Goal: Book appointment/travel/reservation

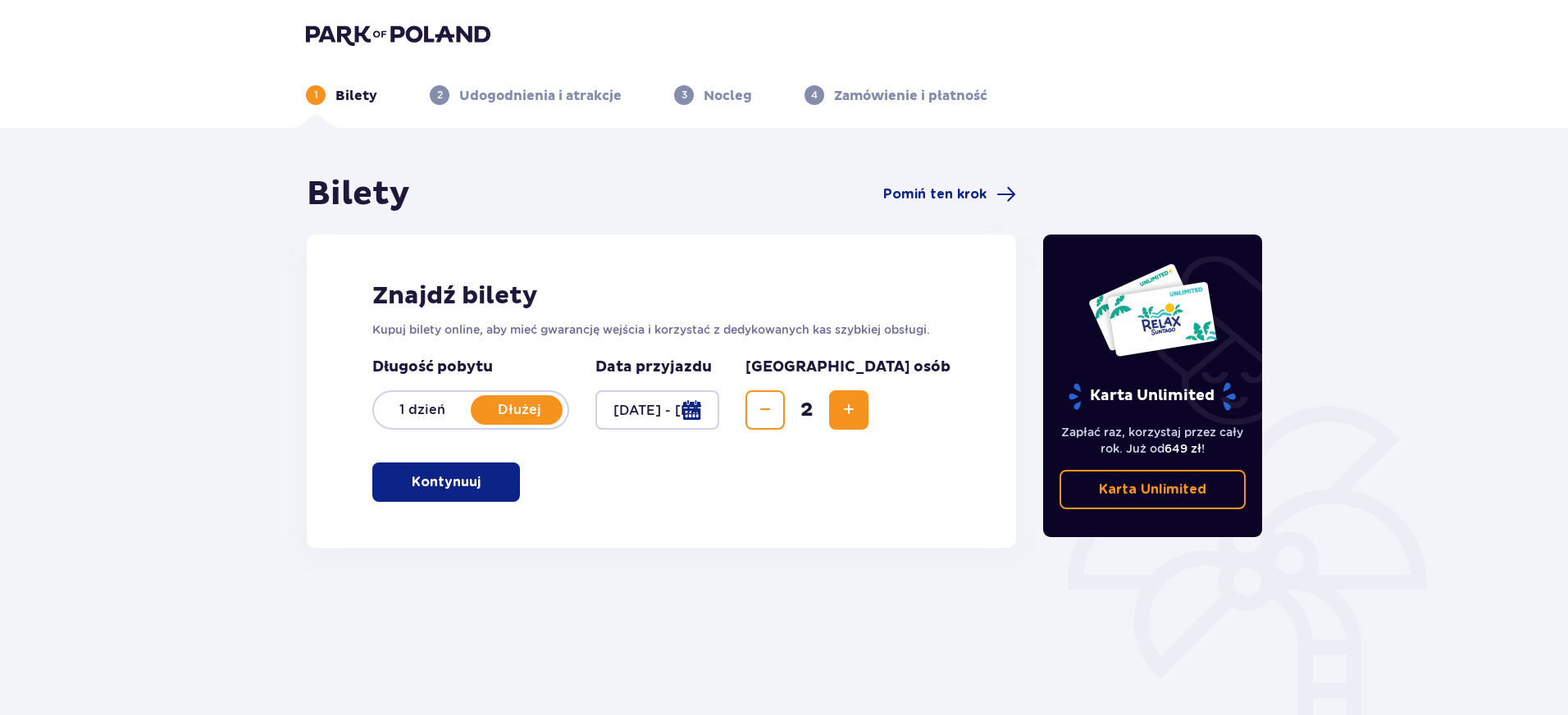
click at [456, 479] on p "Kontynuuj" at bounding box center [446, 482] width 69 height 18
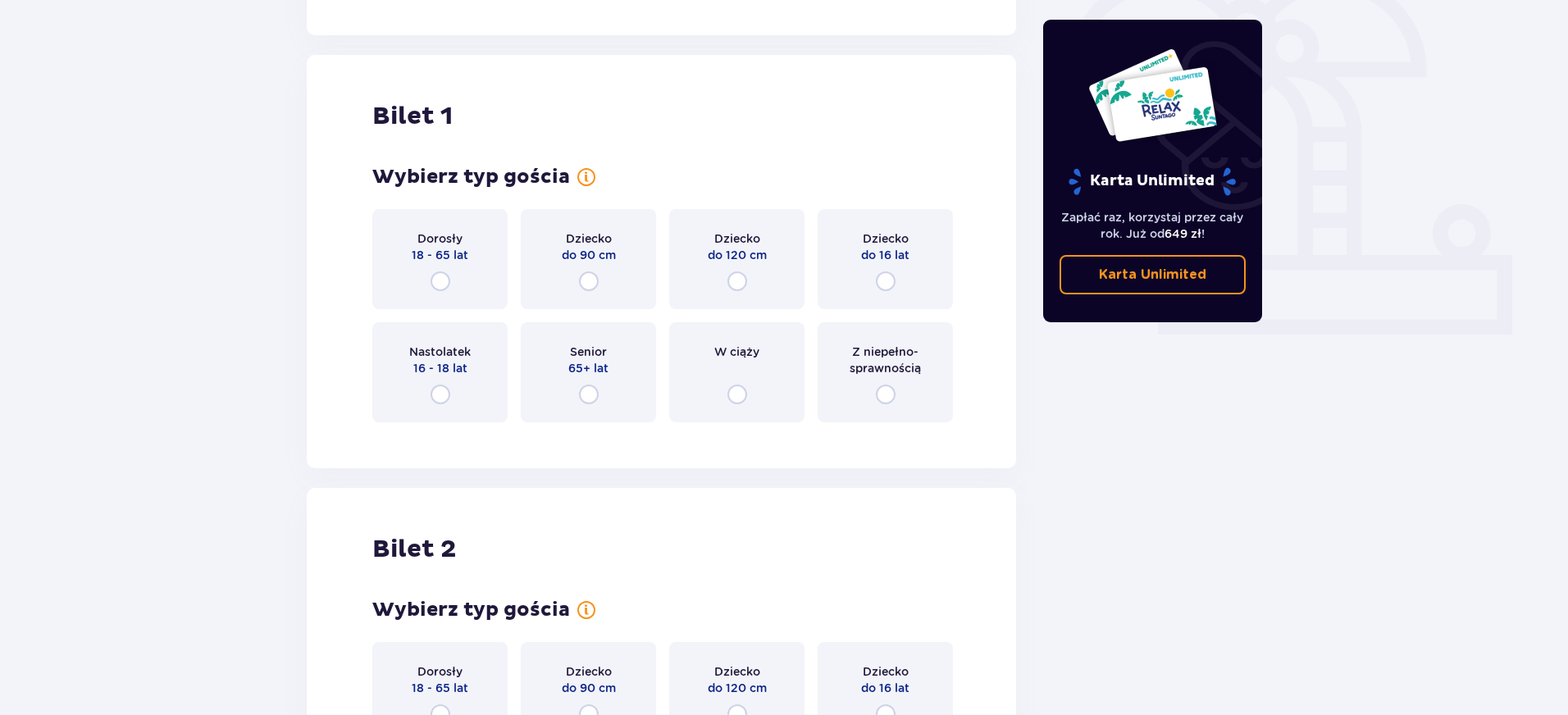
scroll to position [548, 0]
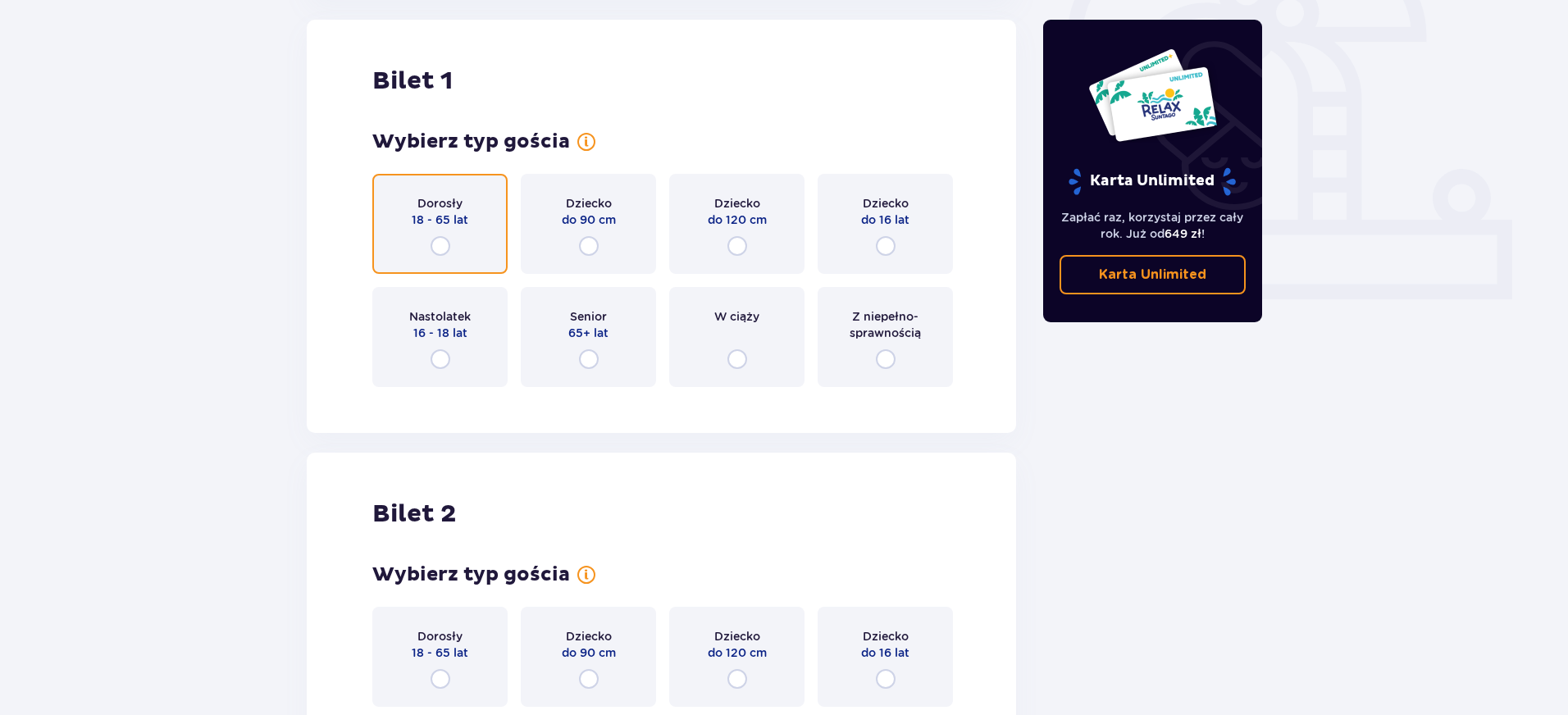
click at [447, 253] on input "radio" at bounding box center [441, 246] width 20 height 20
radio input "true"
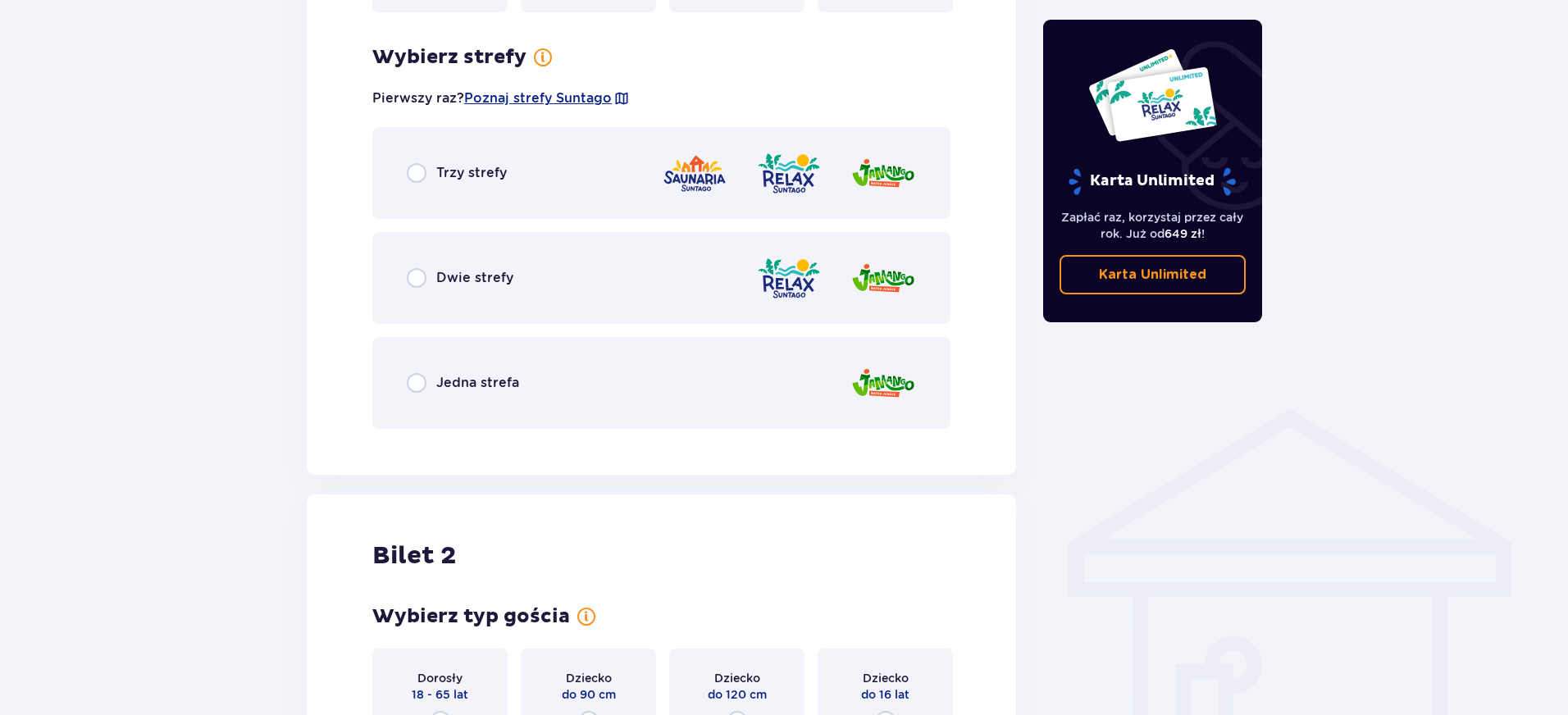
scroll to position [949, 0]
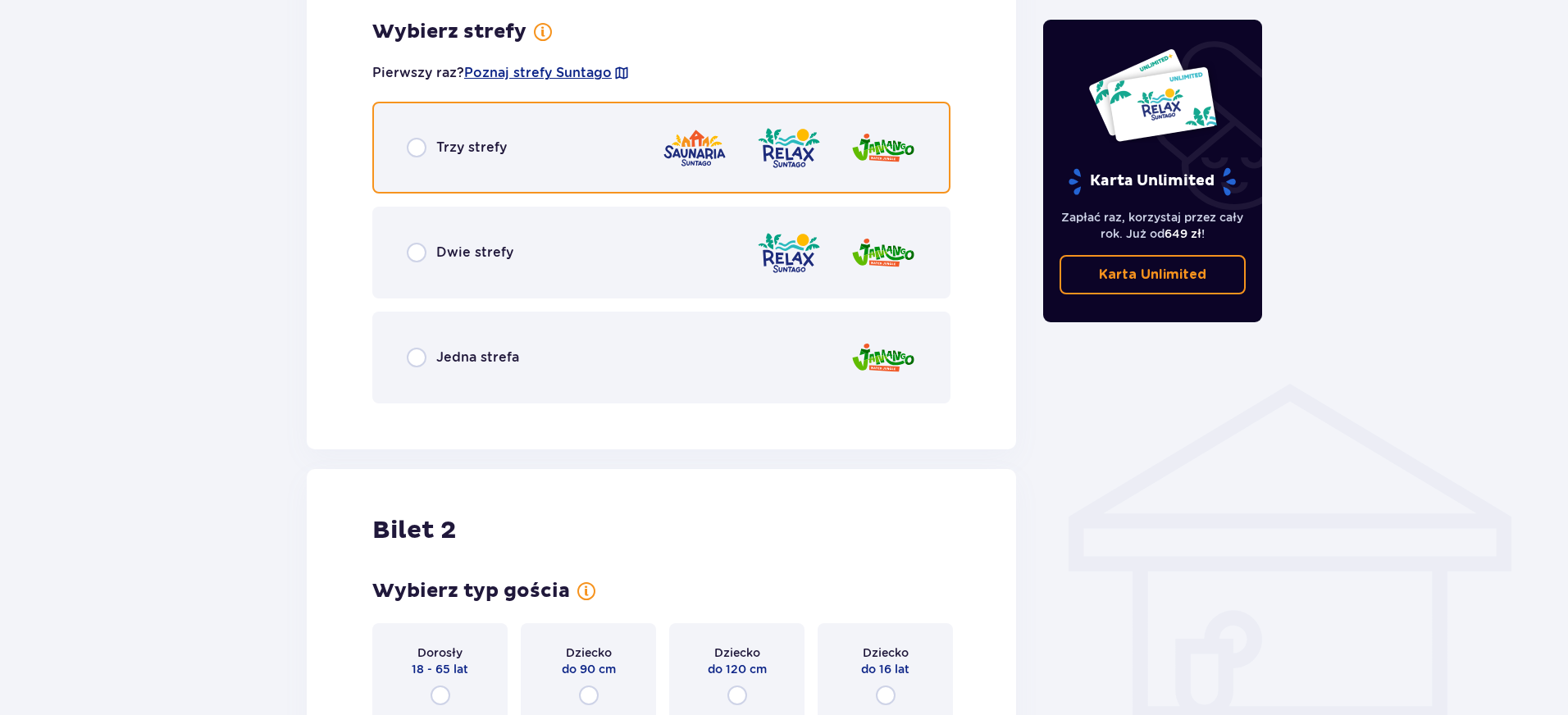
click at [408, 157] on input "radio" at bounding box center [417, 148] width 20 height 20
radio input "true"
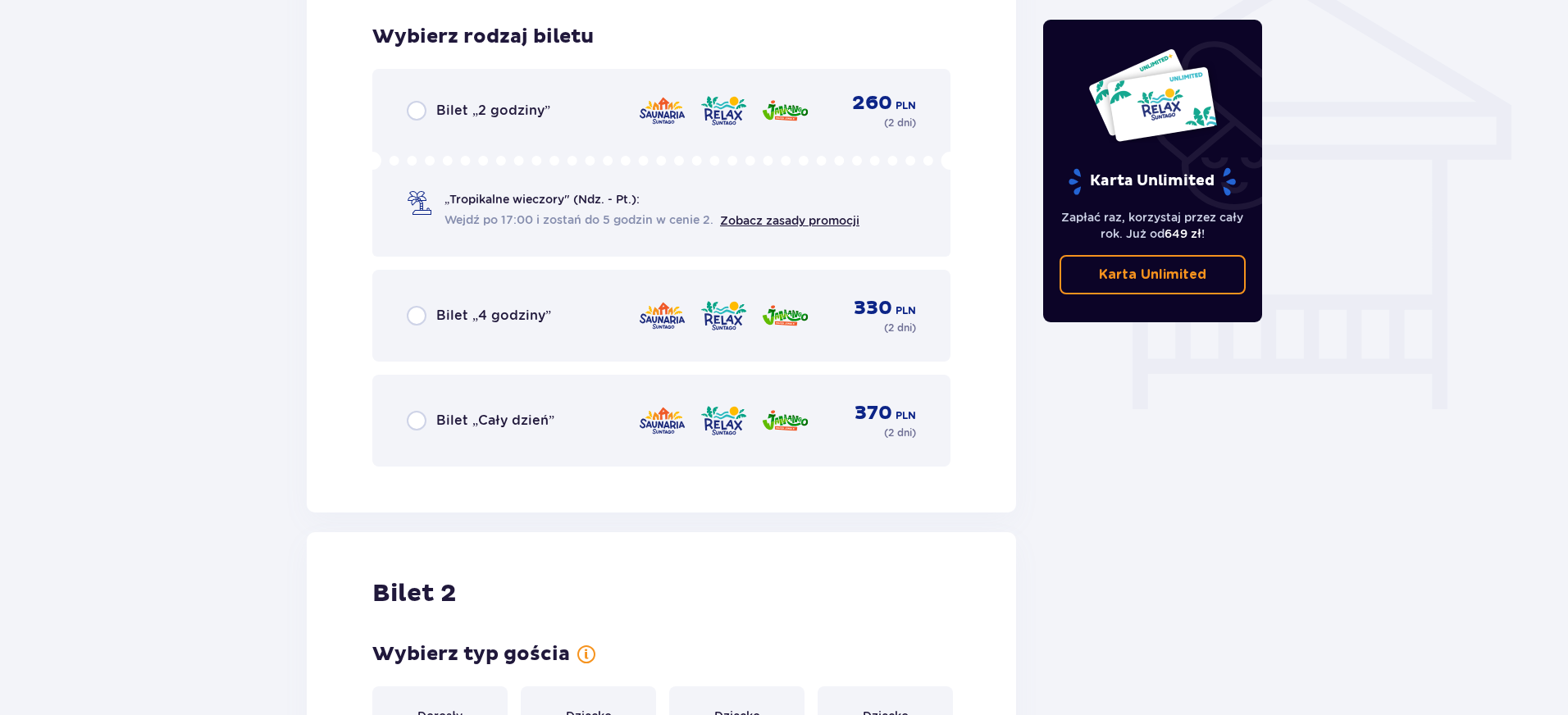
scroll to position [1365, 0]
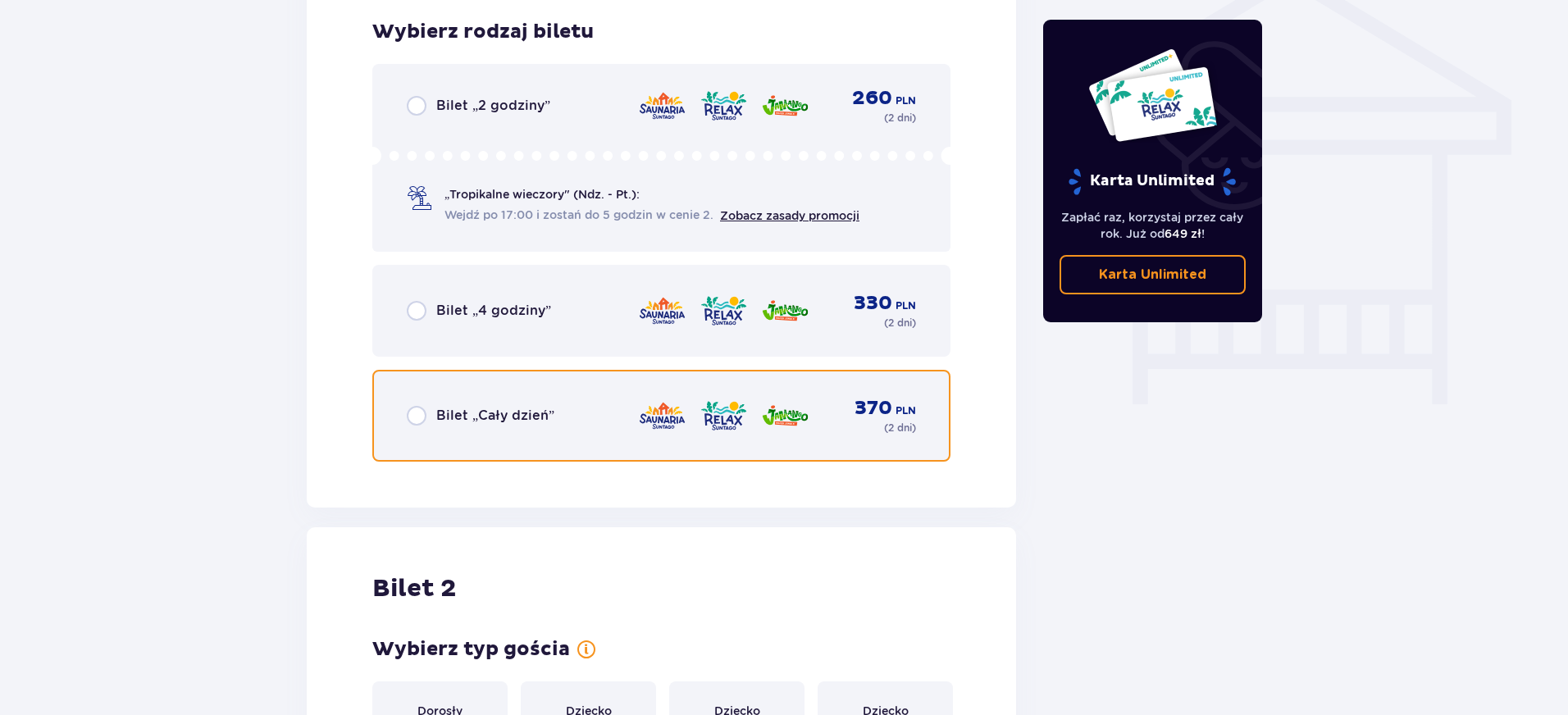
click at [407, 423] on input "radio" at bounding box center [417, 416] width 20 height 20
radio input "true"
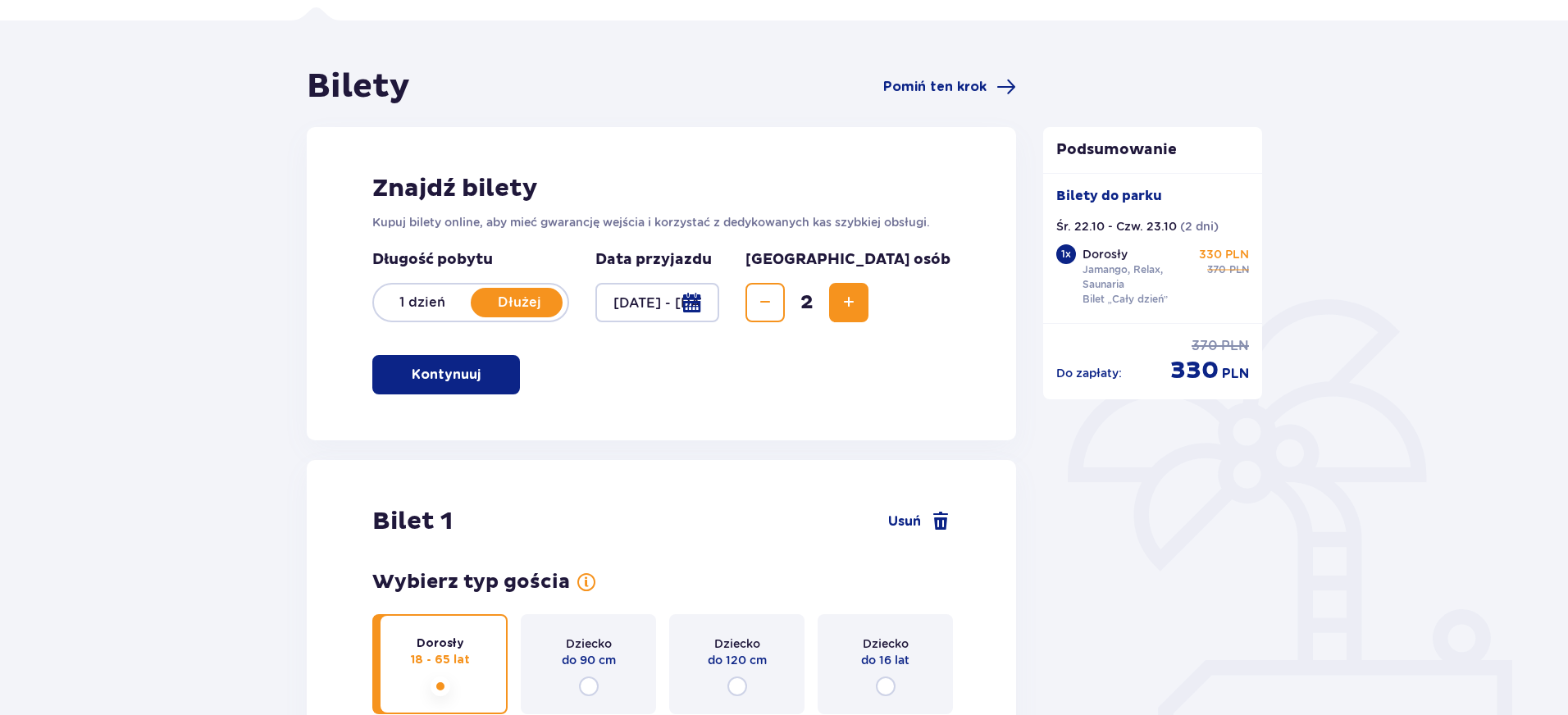
scroll to position [0, 0]
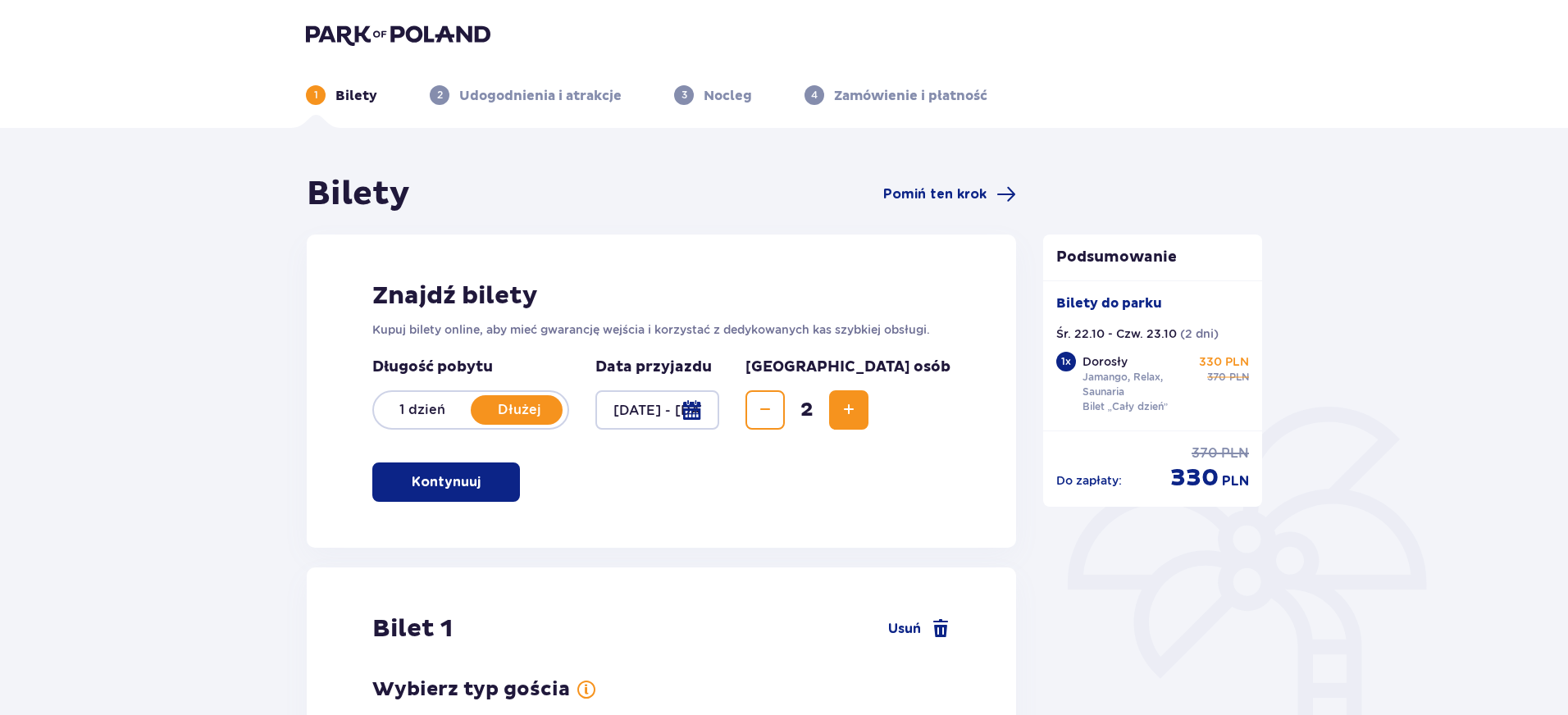
click at [393, 23] on img at bounding box center [398, 33] width 185 height 23
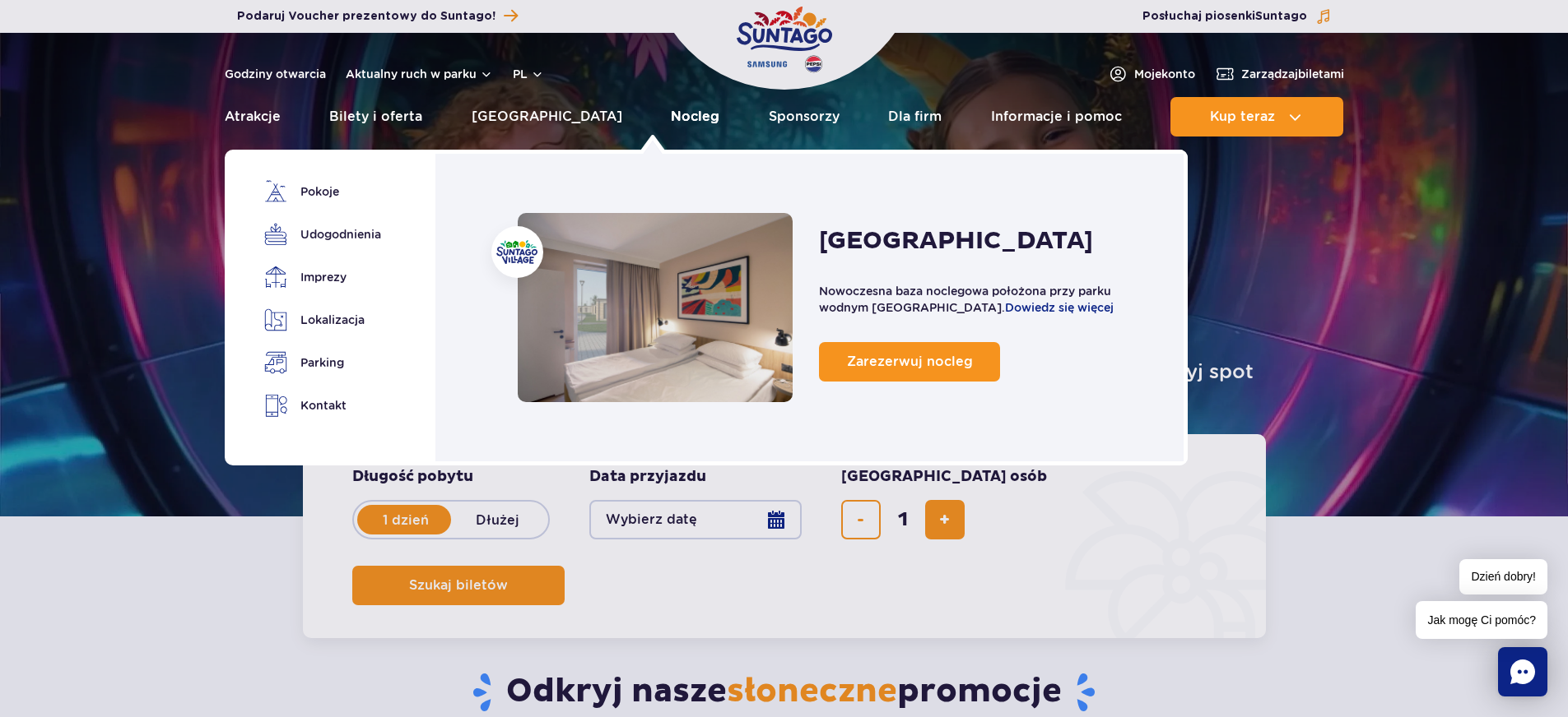
click at [670, 122] on link "Nocleg" at bounding box center [695, 117] width 49 height 40
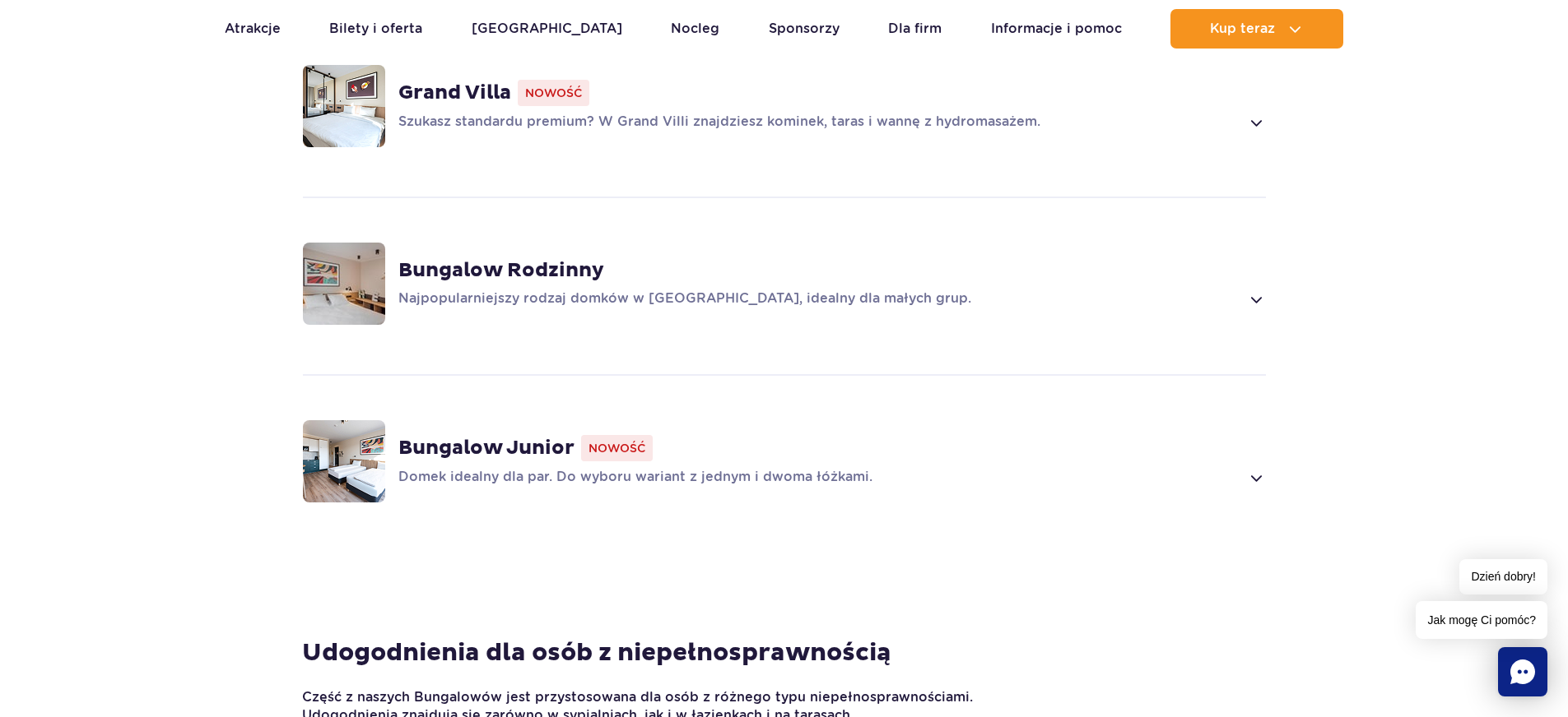
scroll to position [1152, 0]
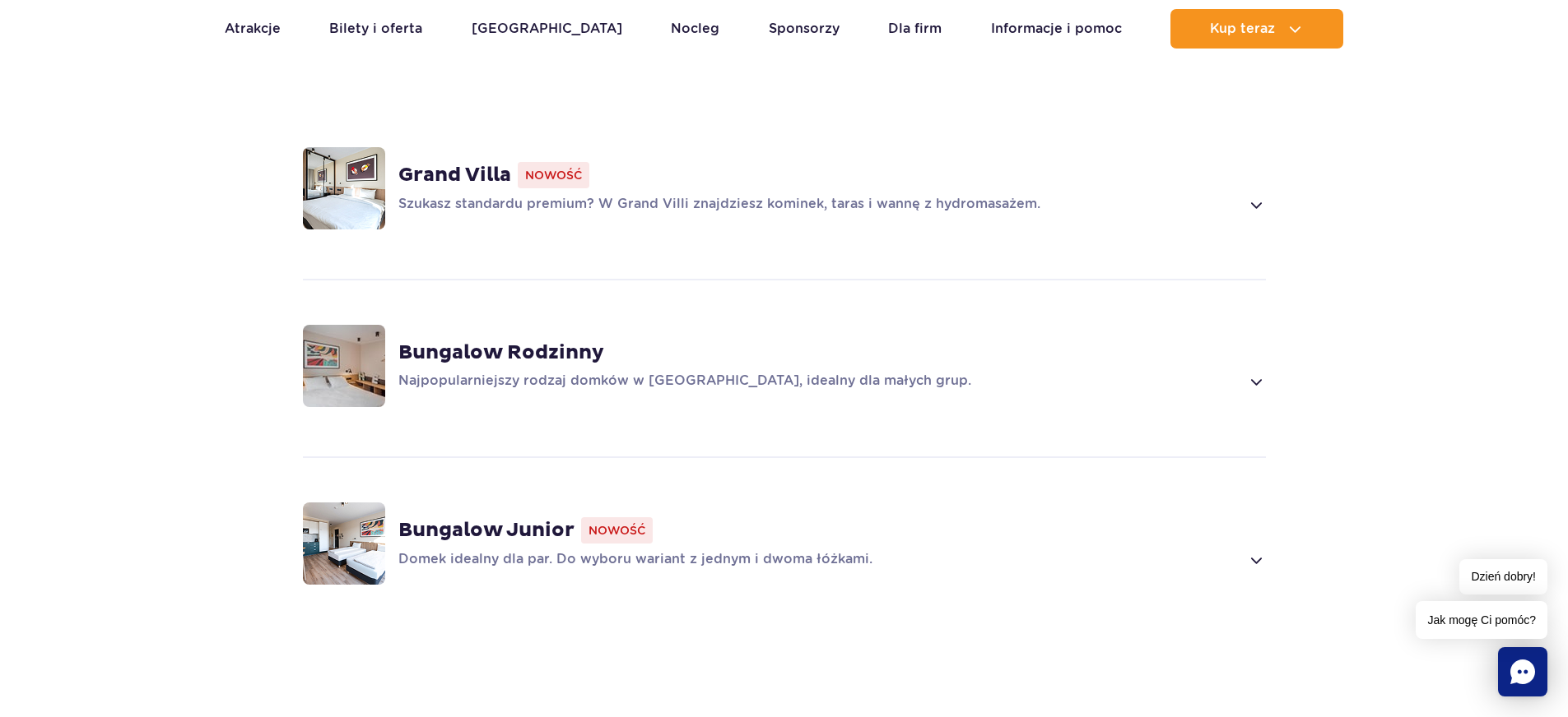
click at [1254, 195] on span at bounding box center [1255, 205] width 19 height 20
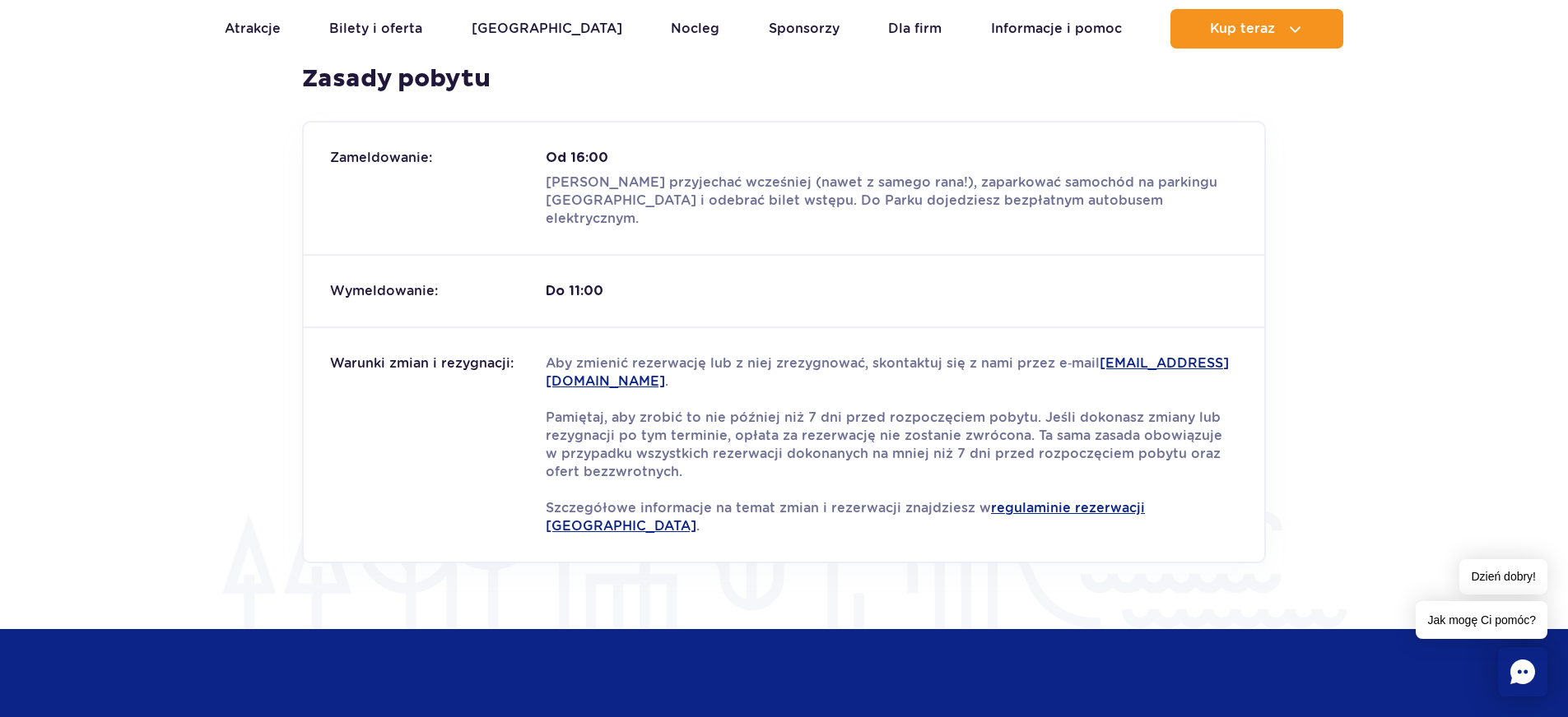
scroll to position [2715, 0]
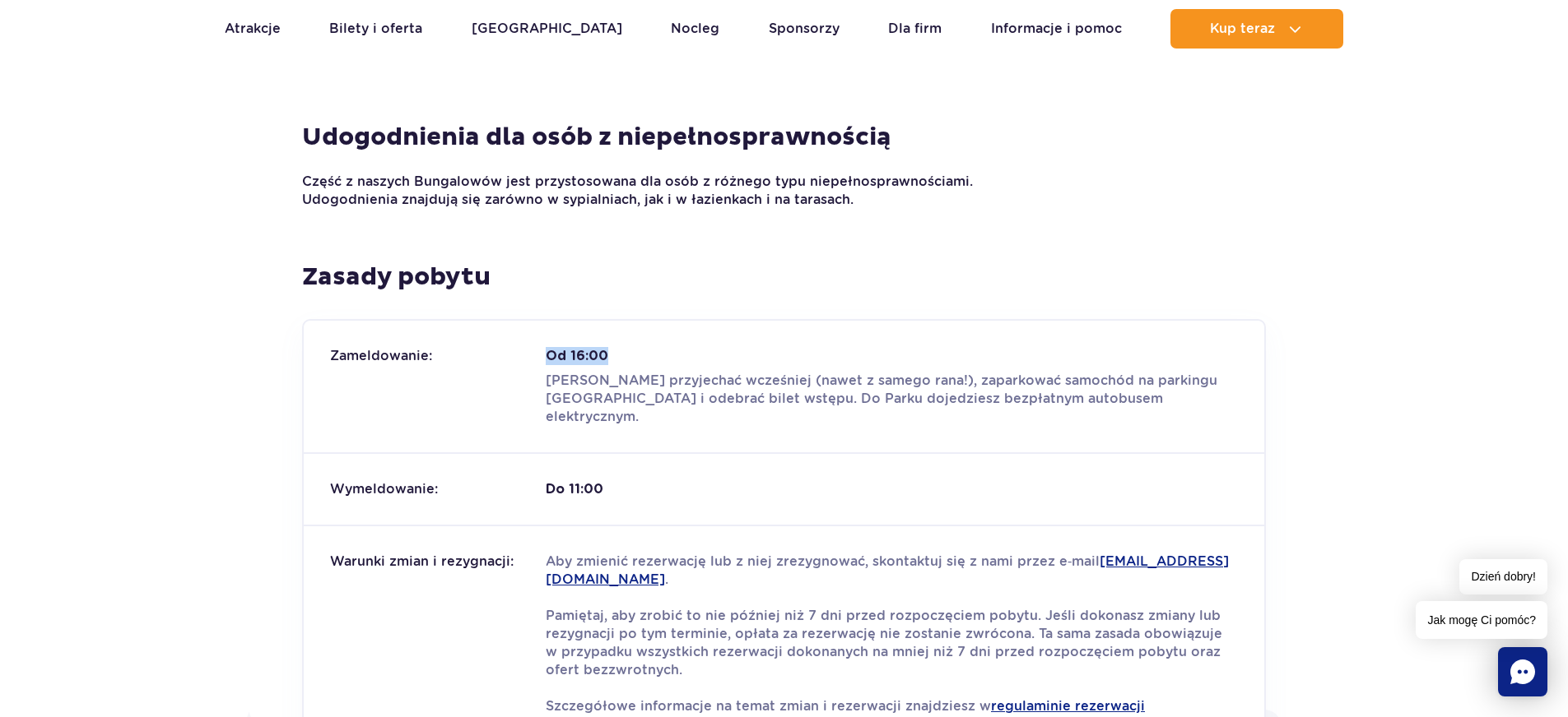
drag, startPoint x: 548, startPoint y: 329, endPoint x: 647, endPoint y: 339, distance: 99.5
click at [647, 347] on strong "Od 16:00" at bounding box center [891, 356] width 692 height 18
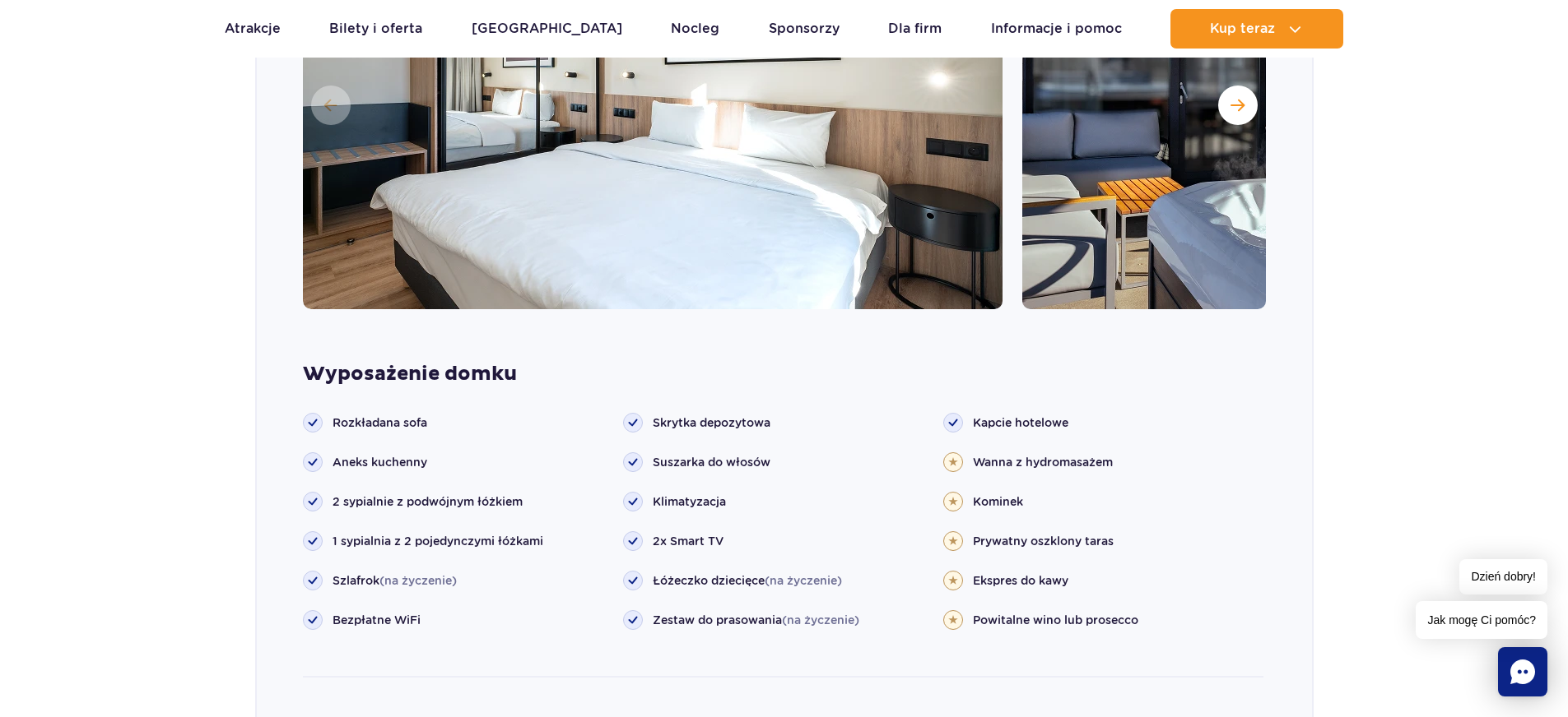
scroll to position [1975, 0]
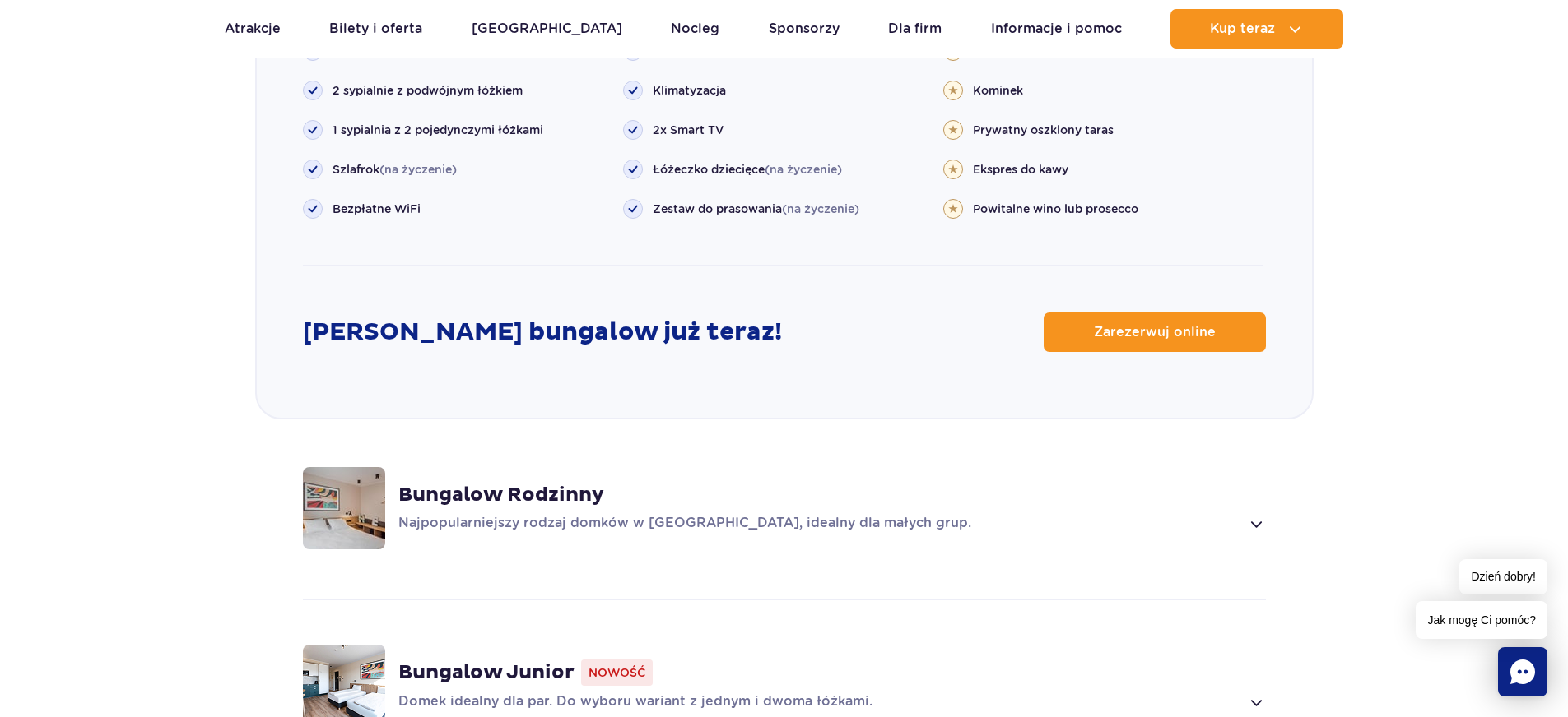
click at [965, 433] on div "Bungalow Rodzinny Najpopularniejszy rodzaj domków w [GEOGRAPHIC_DATA], idealny …" at bounding box center [784, 508] width 1055 height 175
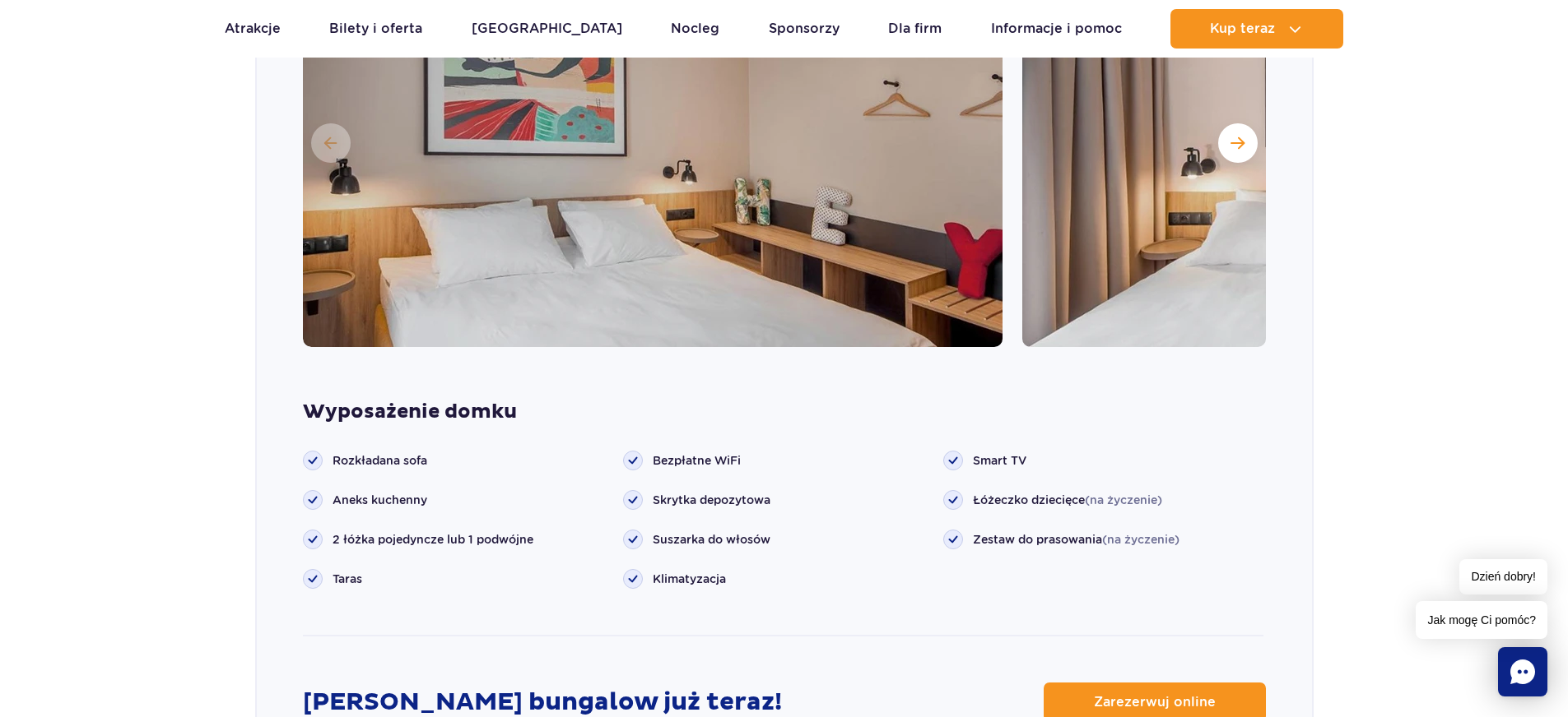
scroll to position [1577, 0]
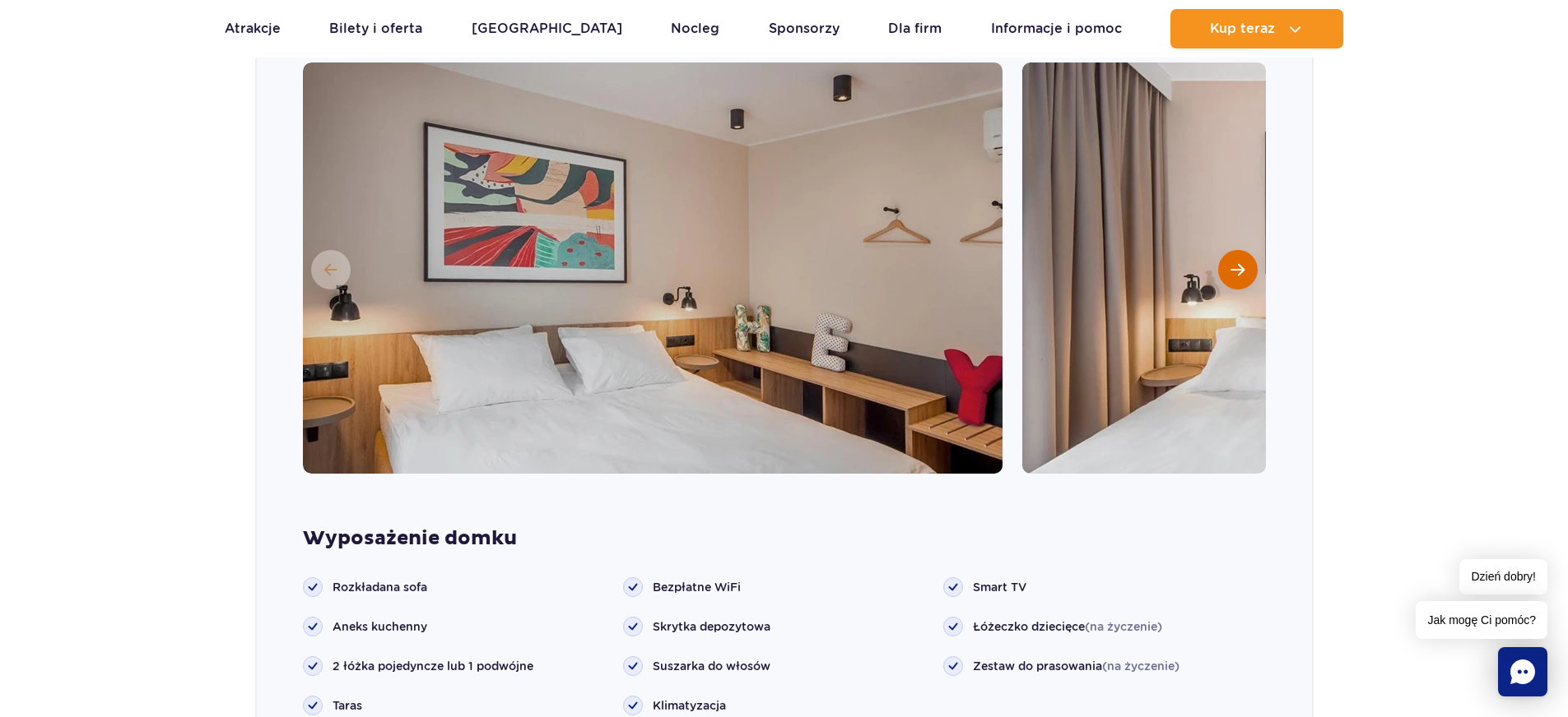
click at [1240, 262] on span "Następny slajd" at bounding box center [1237, 269] width 14 height 14
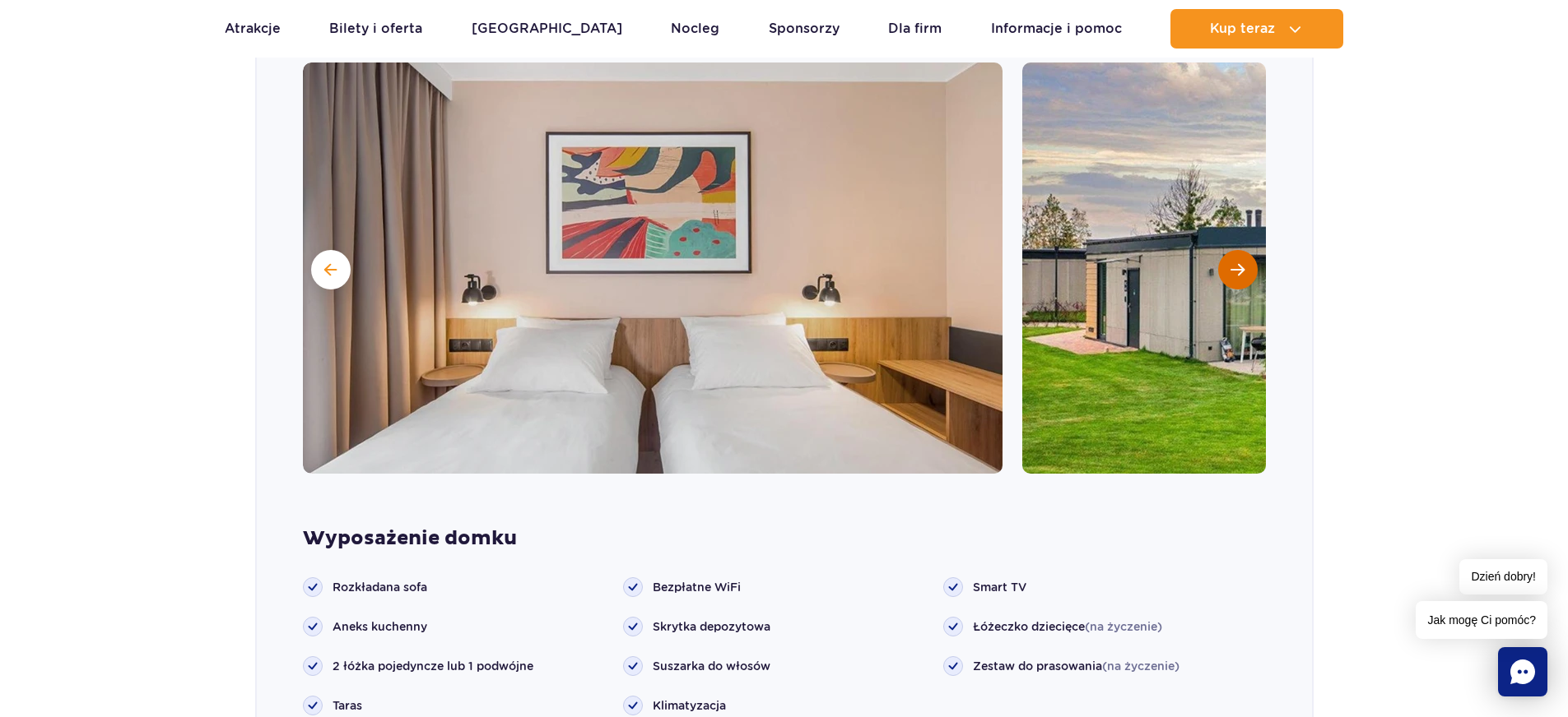
click at [1240, 262] on span "Następny slajd" at bounding box center [1237, 269] width 14 height 14
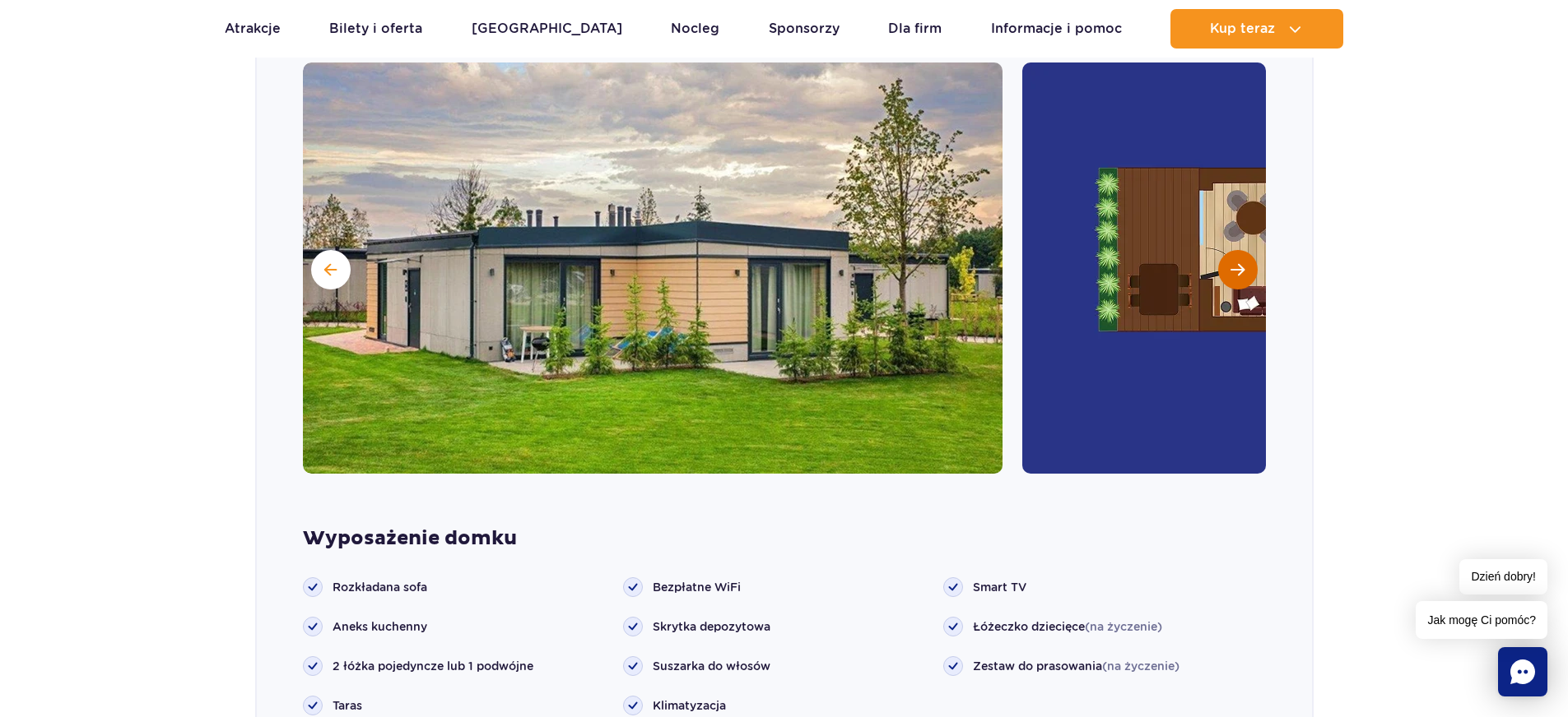
click at [1234, 262] on span "Następny slajd" at bounding box center [1237, 269] width 14 height 14
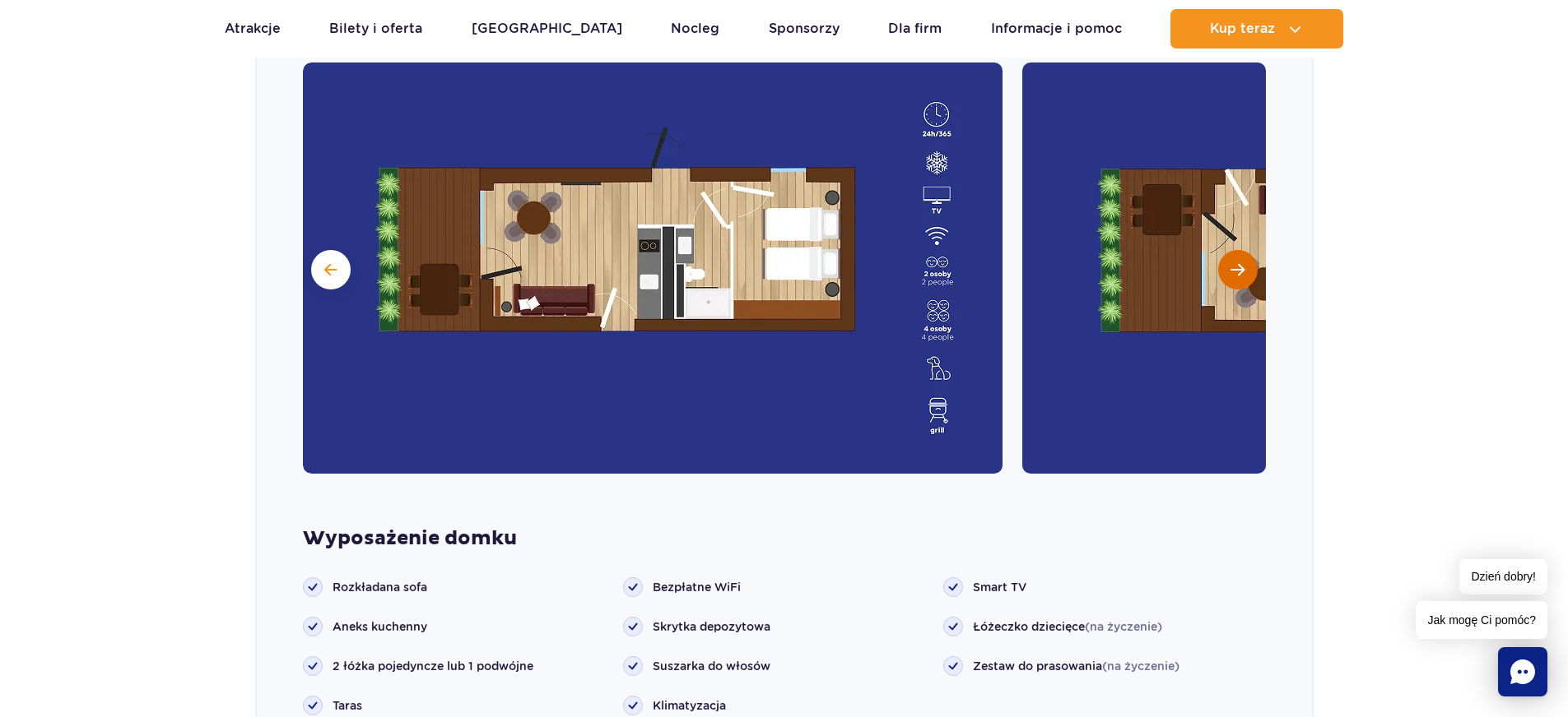
click at [1234, 262] on span "Następny slajd" at bounding box center [1237, 269] width 14 height 14
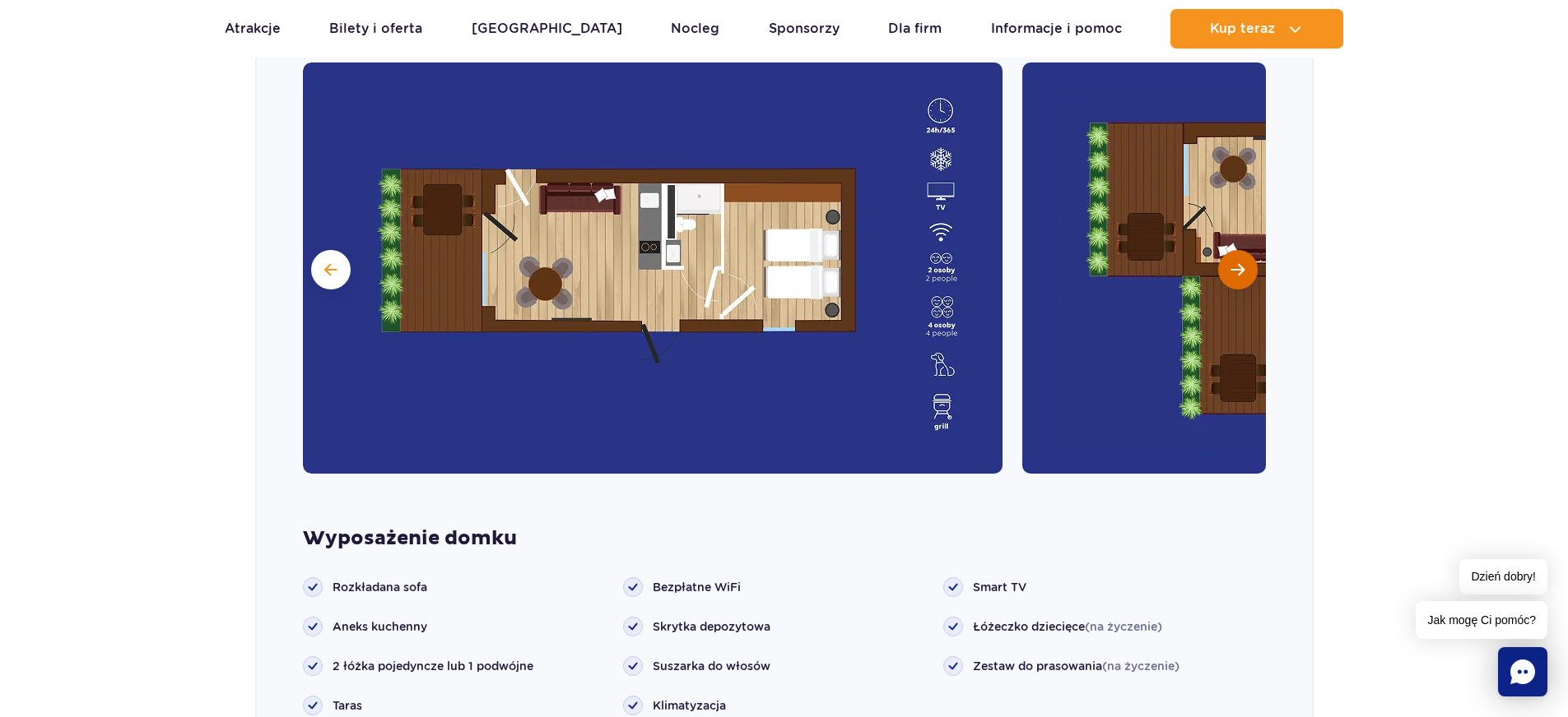
click at [1234, 262] on span "Następny slajd" at bounding box center [1237, 269] width 14 height 14
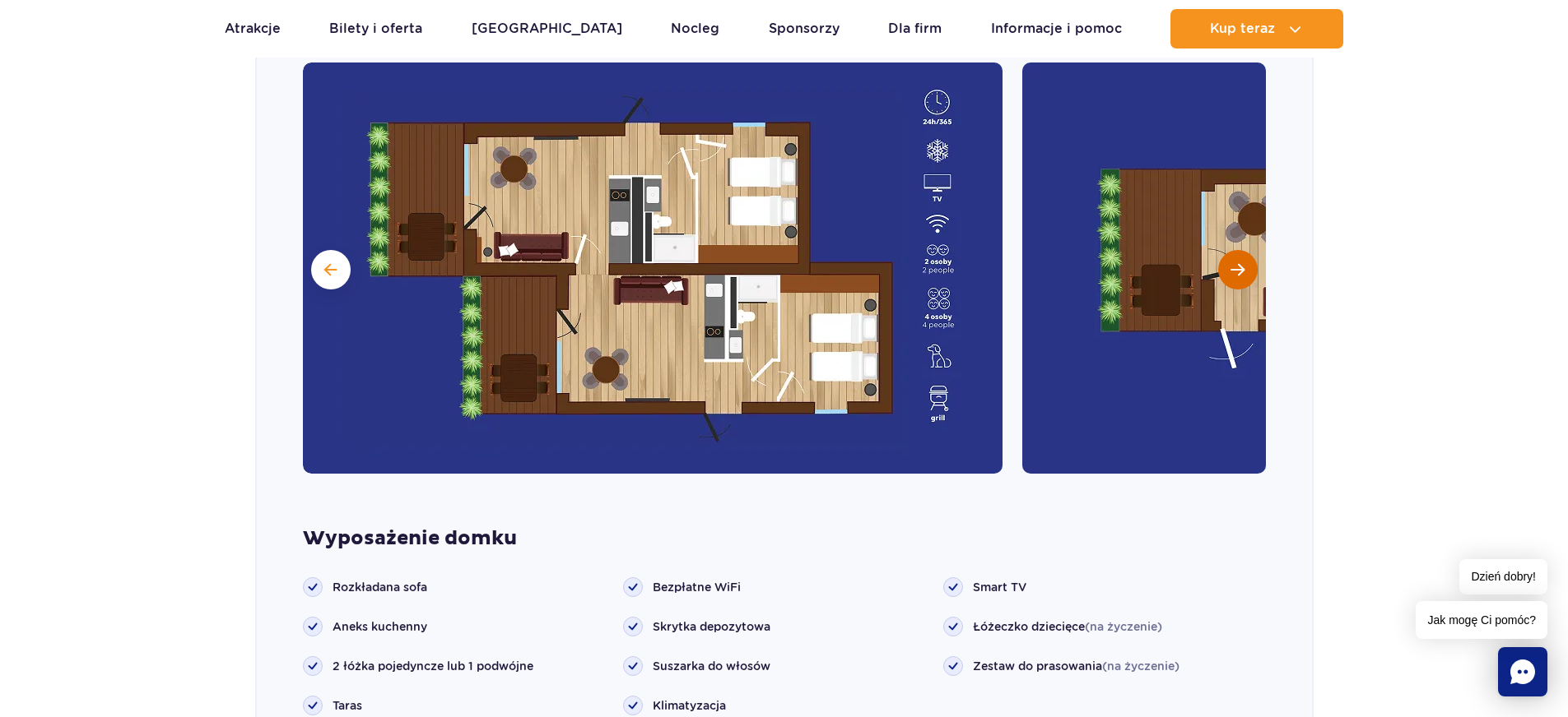
click at [1234, 262] on span "Następny slajd" at bounding box center [1237, 269] width 14 height 14
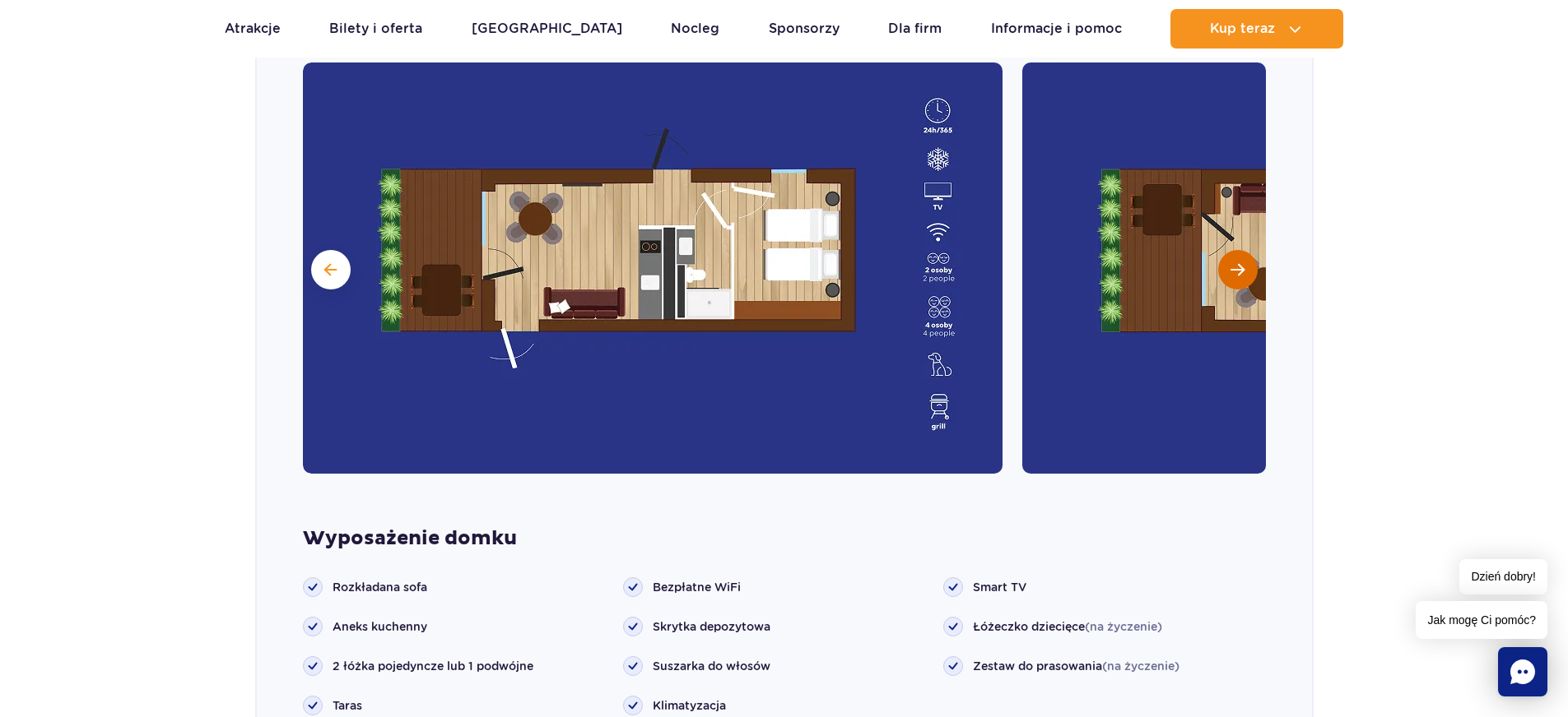
click at [1234, 262] on span "Następny slajd" at bounding box center [1237, 269] width 14 height 14
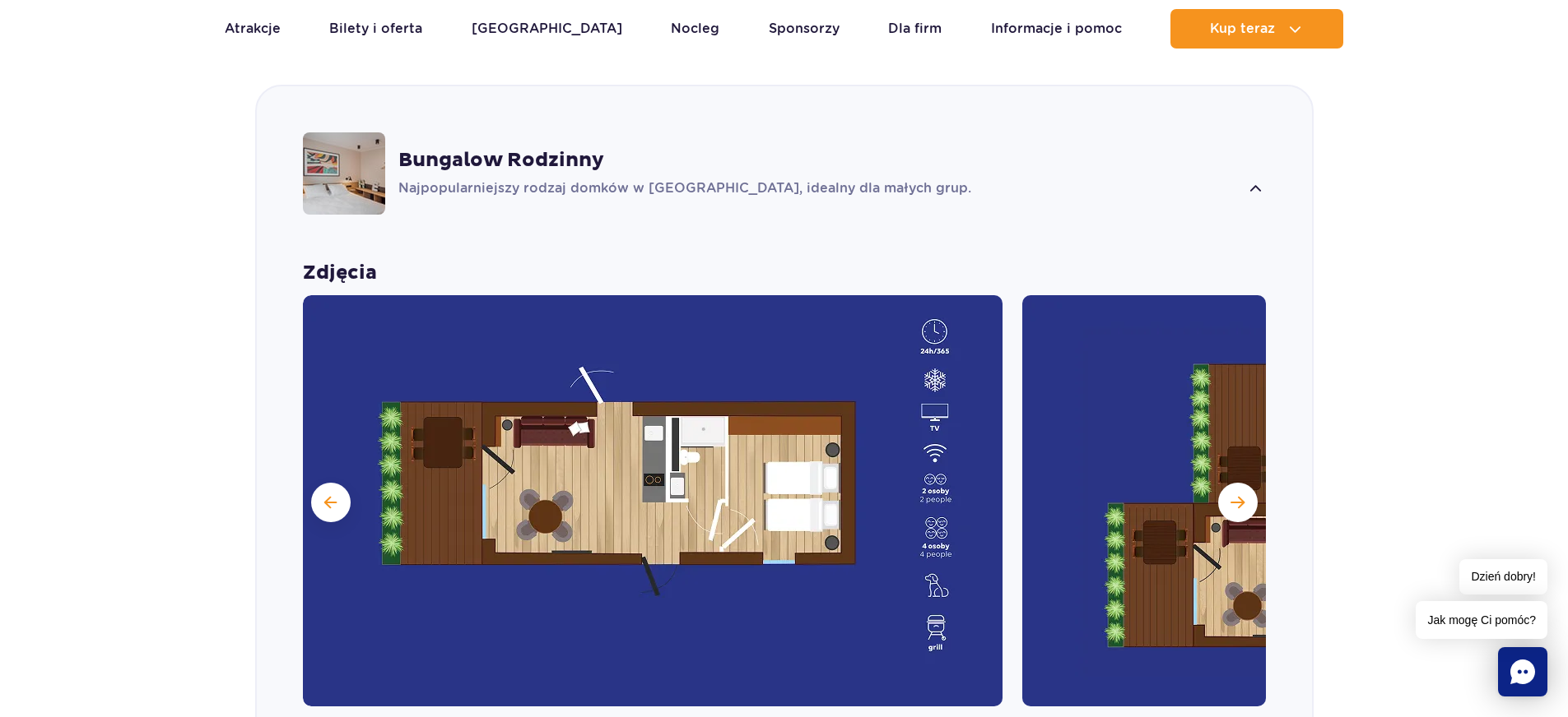
scroll to position [1083, 0]
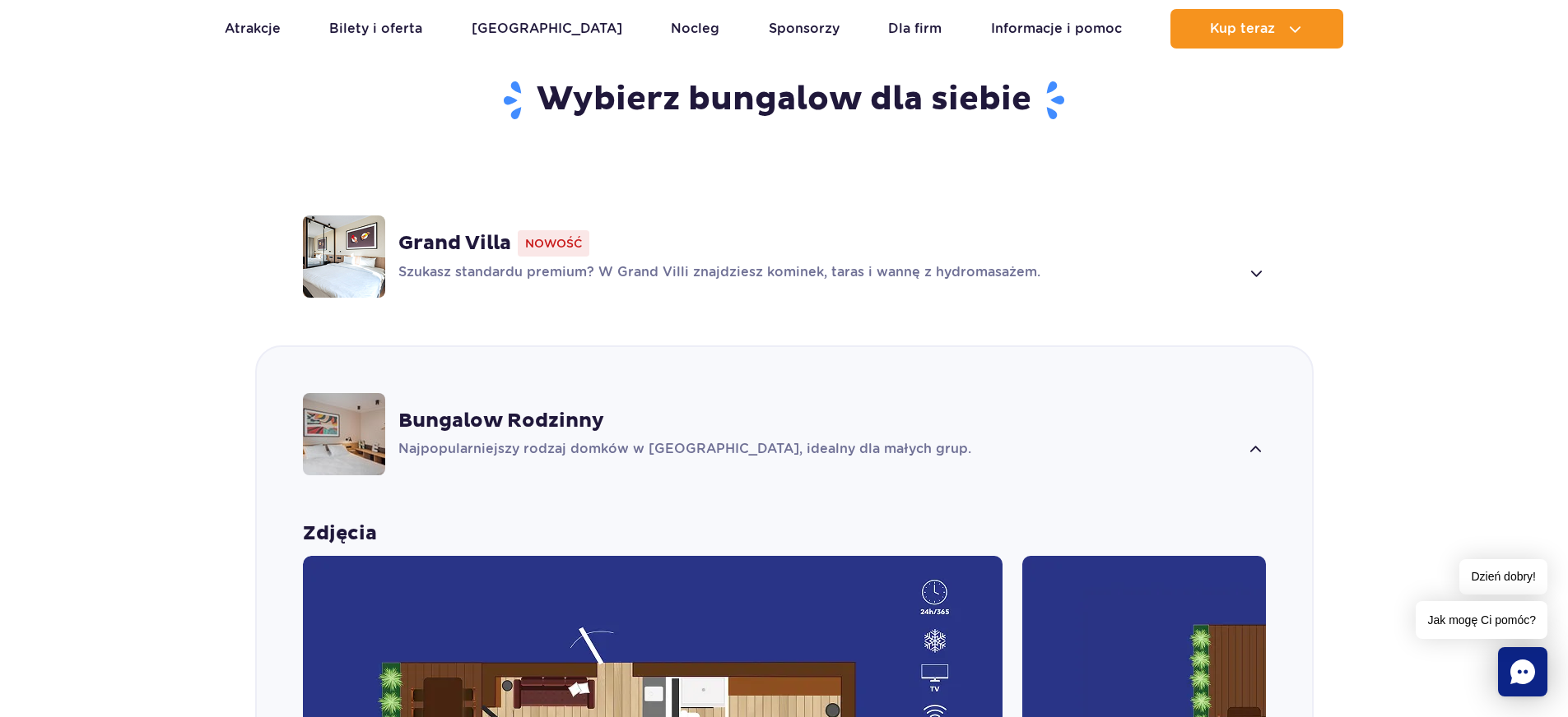
click at [1246, 440] on span at bounding box center [1255, 450] width 19 height 20
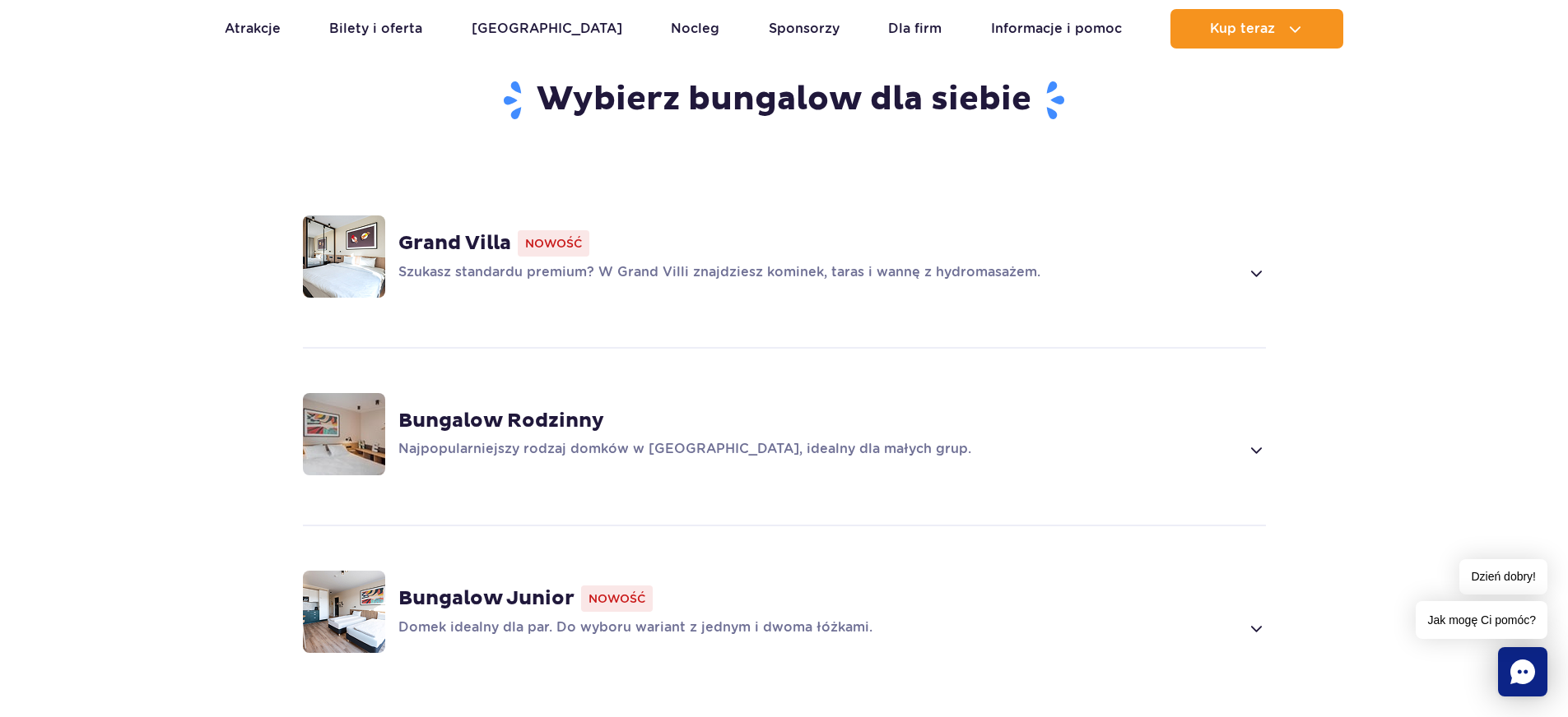
click at [1259, 440] on span at bounding box center [1255, 450] width 19 height 20
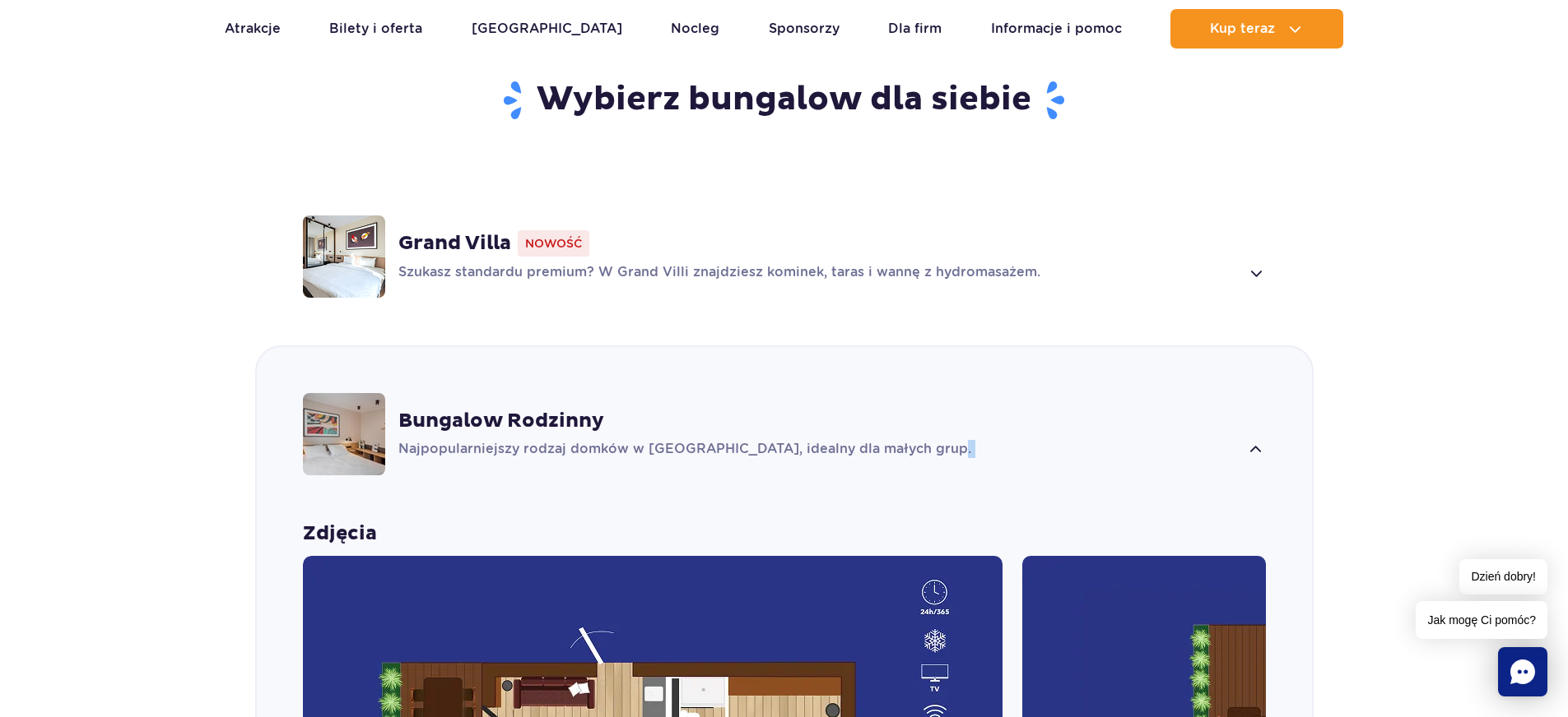
click at [1259, 440] on span at bounding box center [1255, 450] width 19 height 20
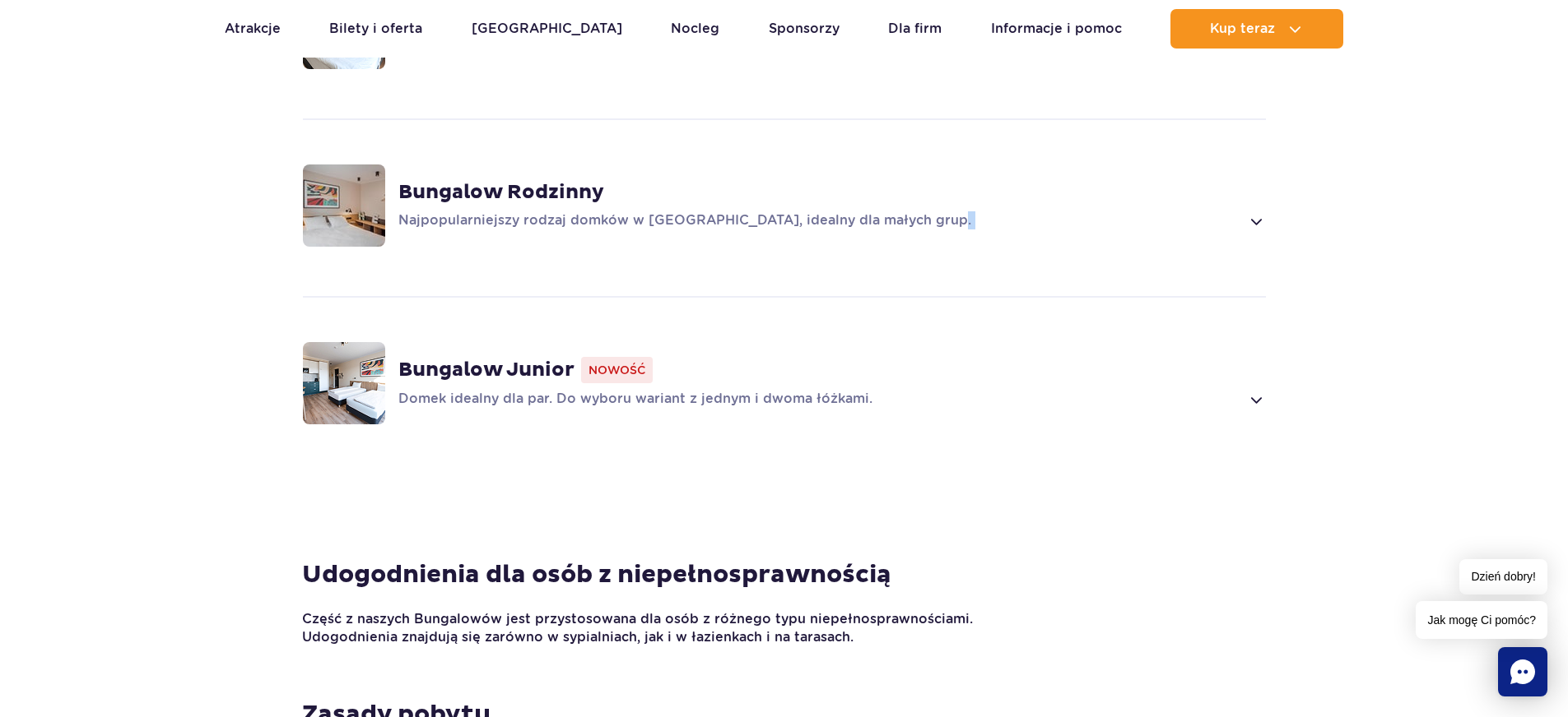
scroll to position [1330, 0]
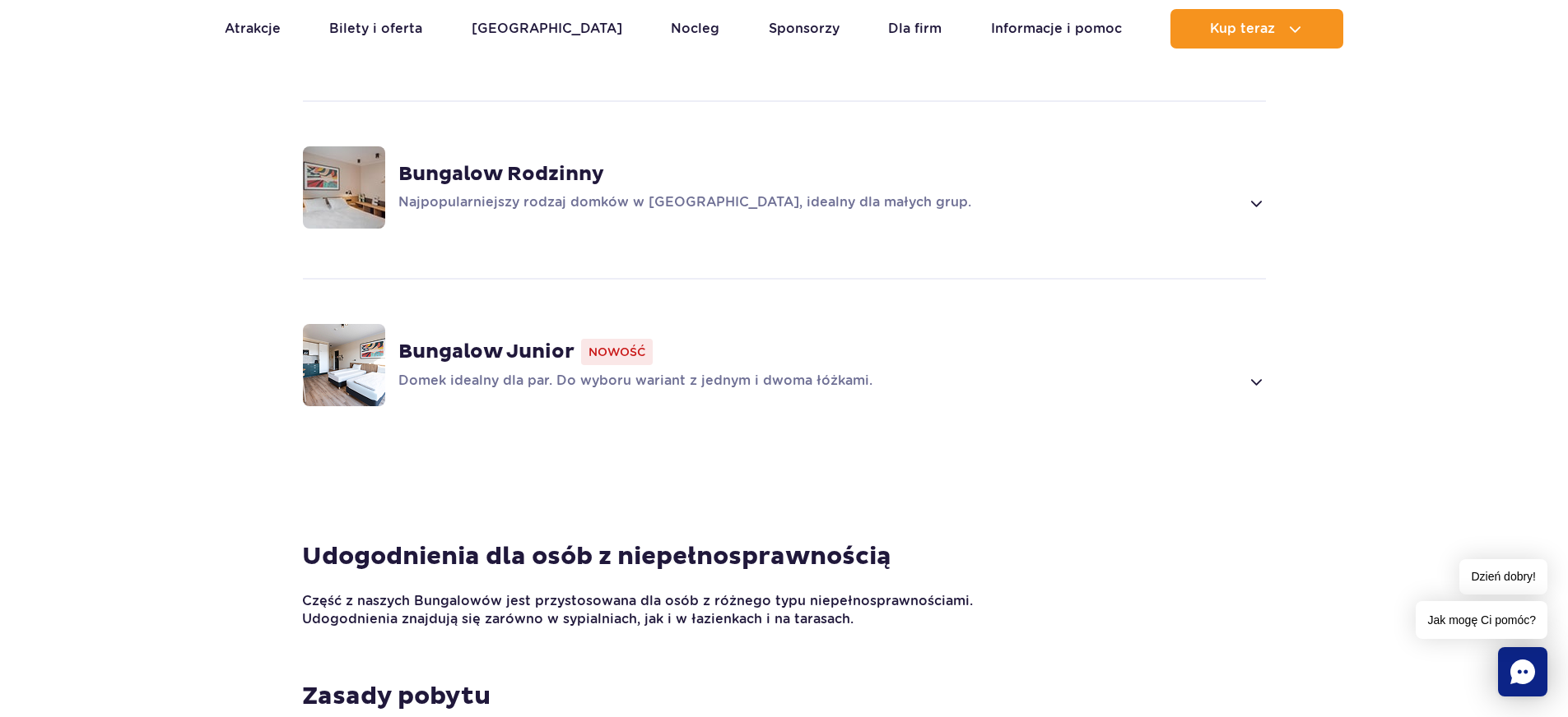
click at [921, 372] on p "Domek idealny dla par. Do wyboru wariant z jednym i dwoma łóżkami." at bounding box center [819, 382] width 842 height 20
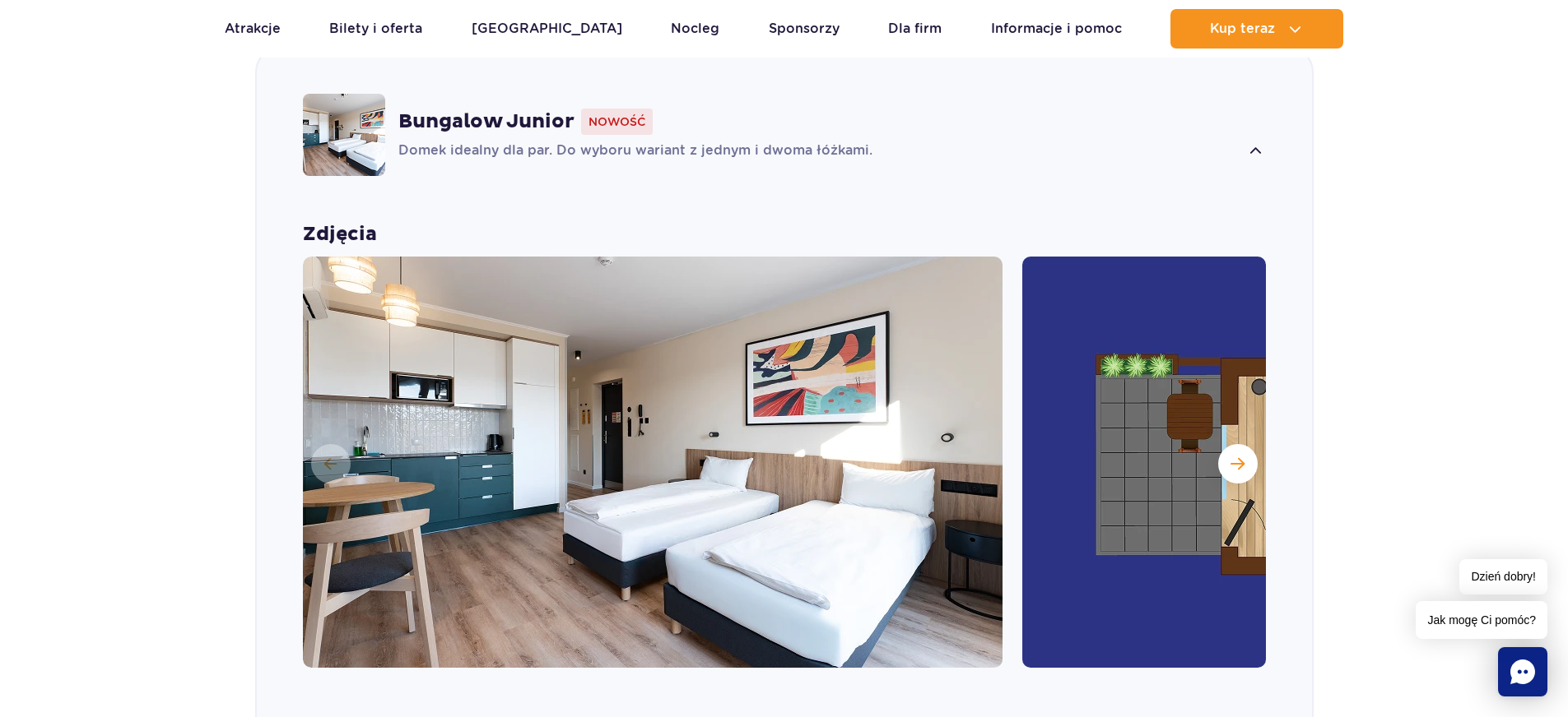
scroll to position [1672, 0]
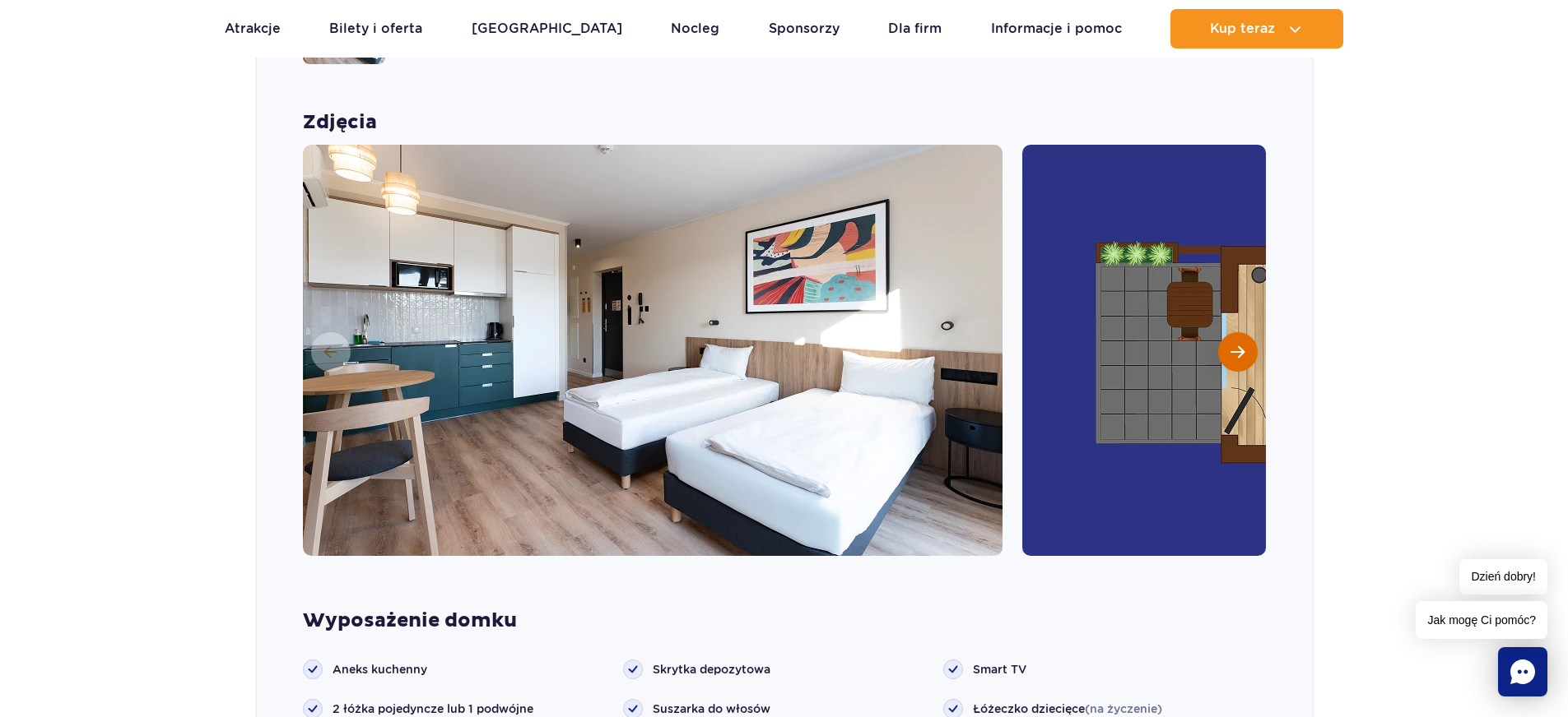
click at [1243, 344] on span "Następny slajd" at bounding box center [1237, 352] width 14 height 14
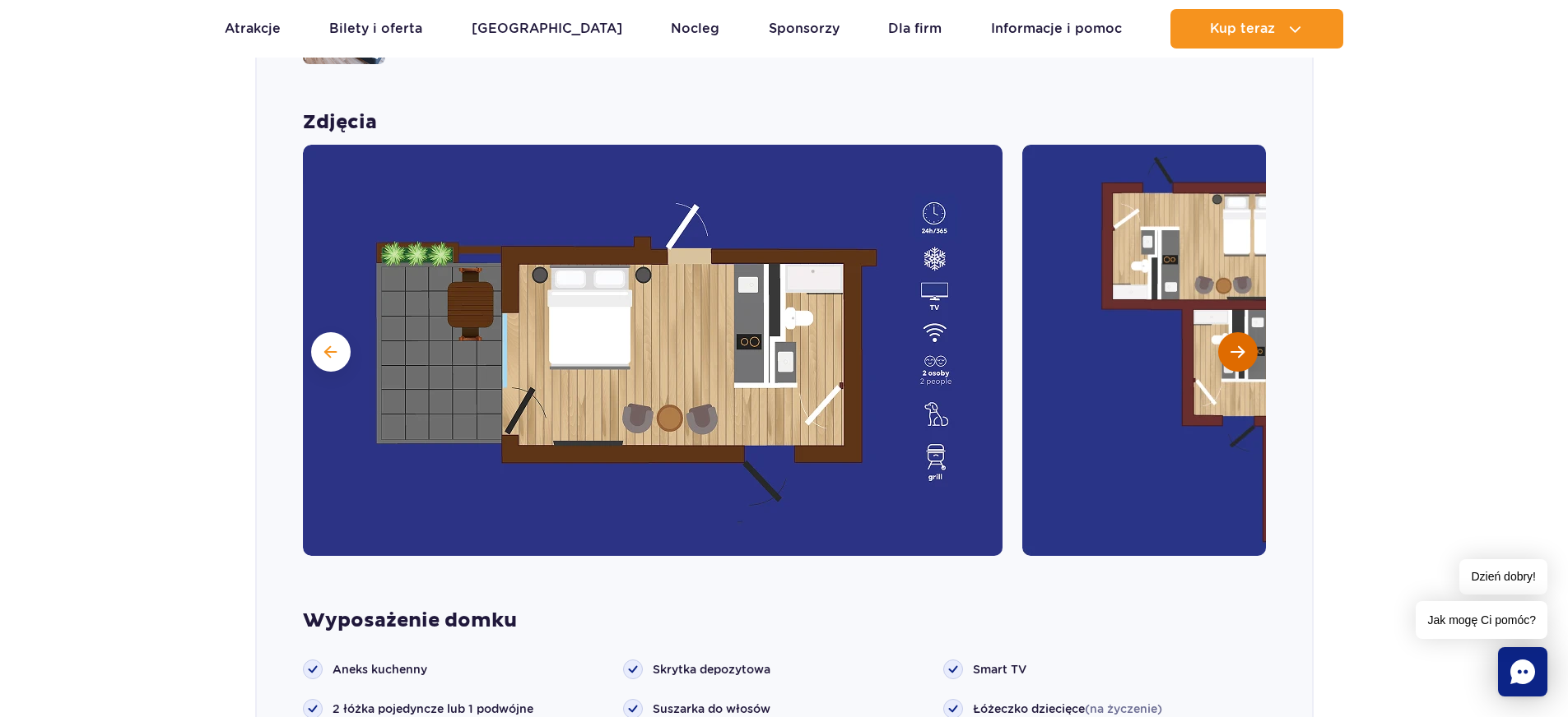
click at [1239, 344] on span "Następny slajd" at bounding box center [1237, 352] width 14 height 14
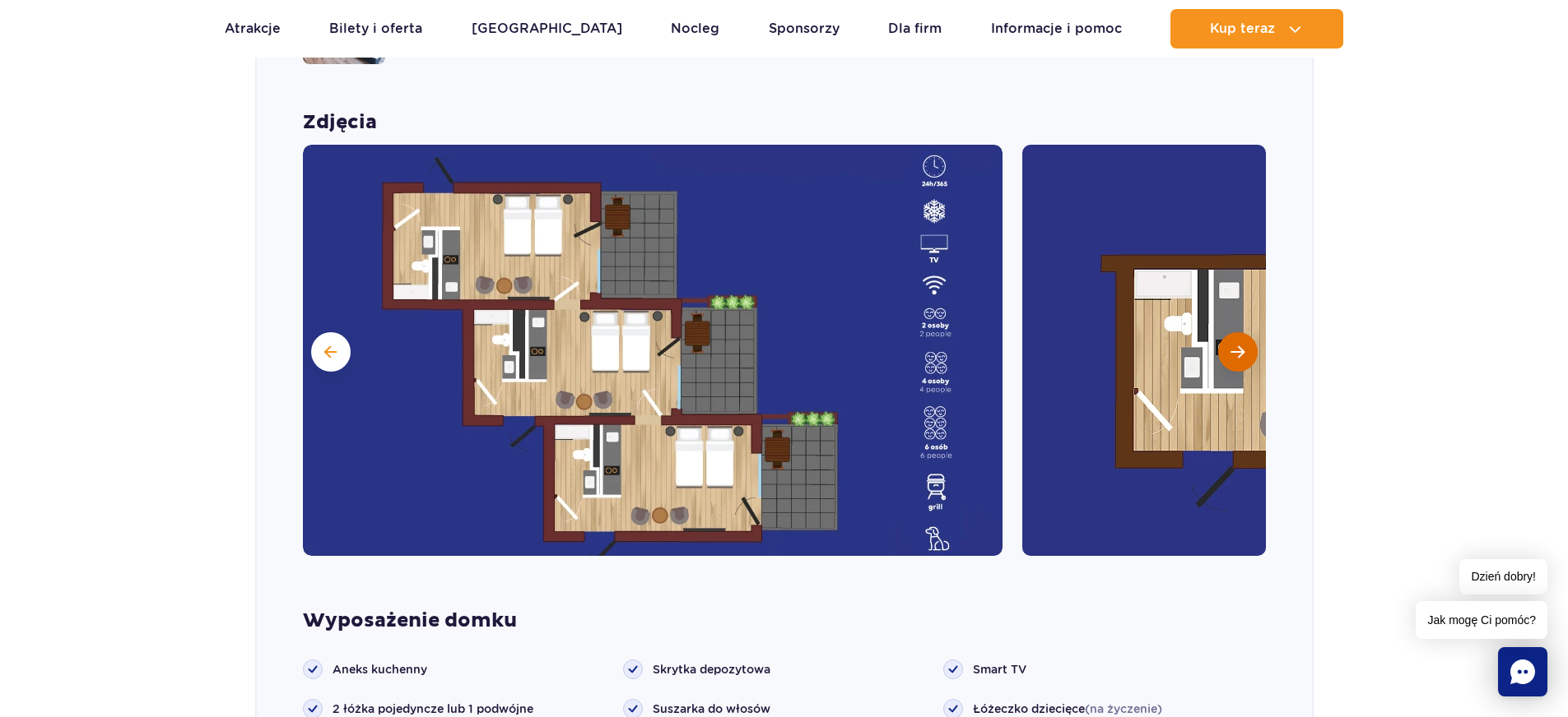
click at [1239, 344] on span "Następny slajd" at bounding box center [1237, 352] width 14 height 14
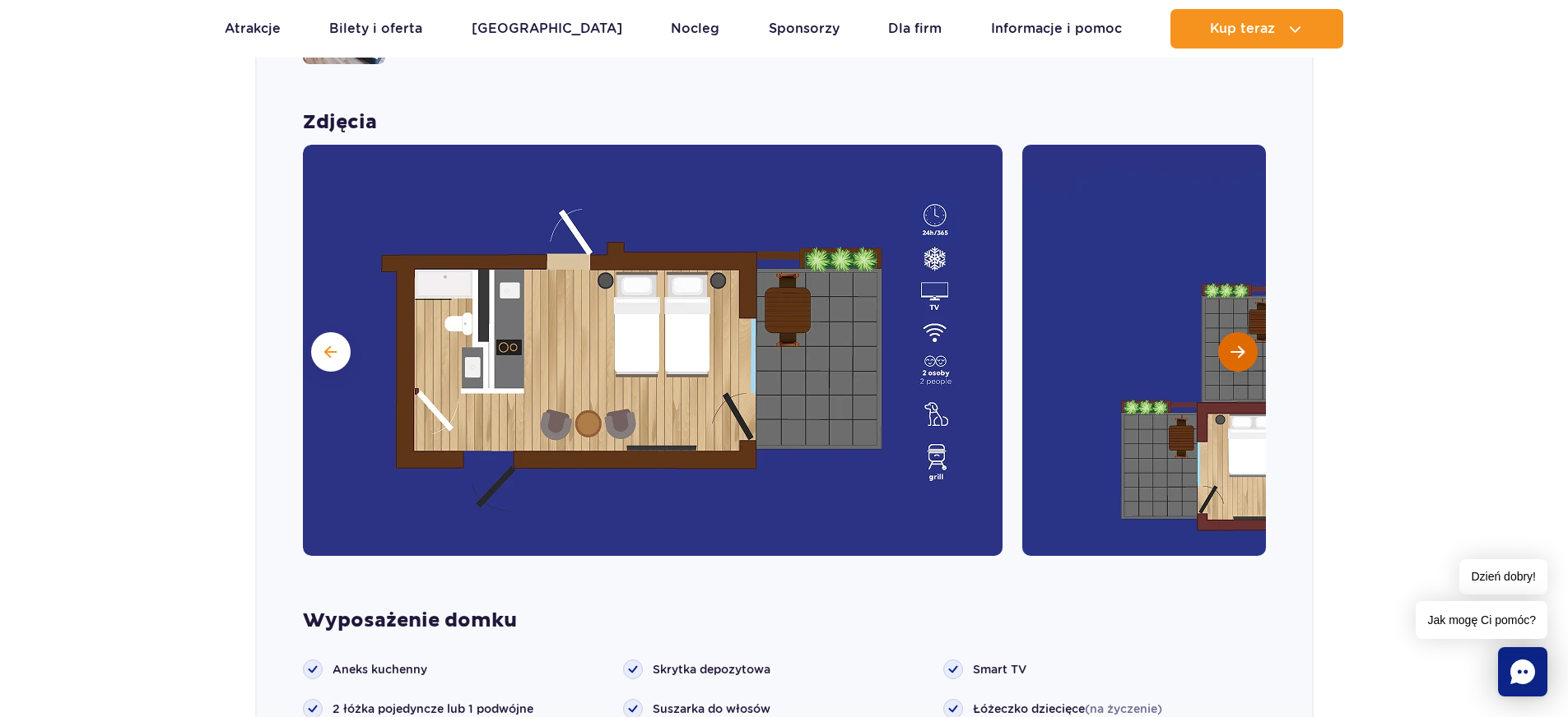
click at [1239, 344] on span "Następny slajd" at bounding box center [1237, 352] width 14 height 14
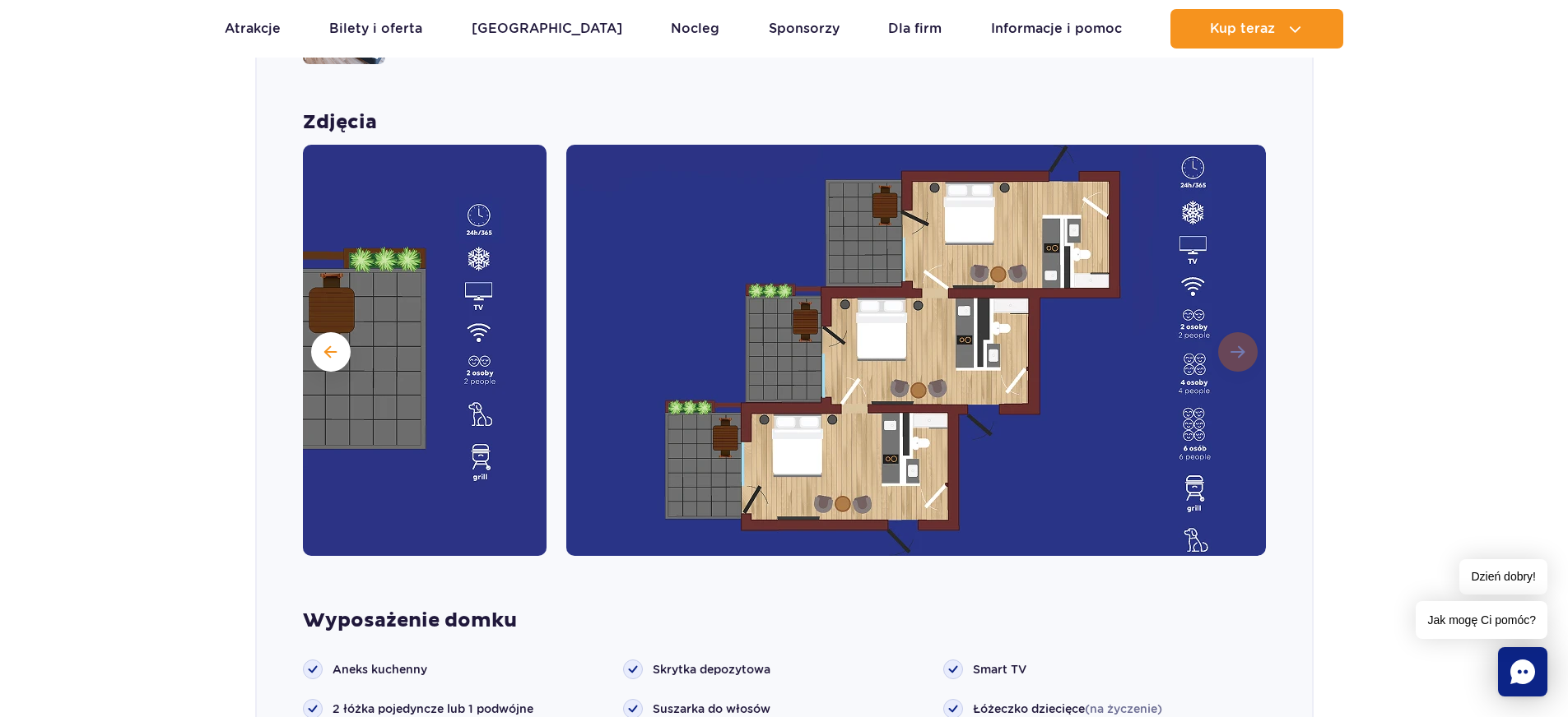
click at [1239, 324] on img at bounding box center [916, 350] width 699 height 411
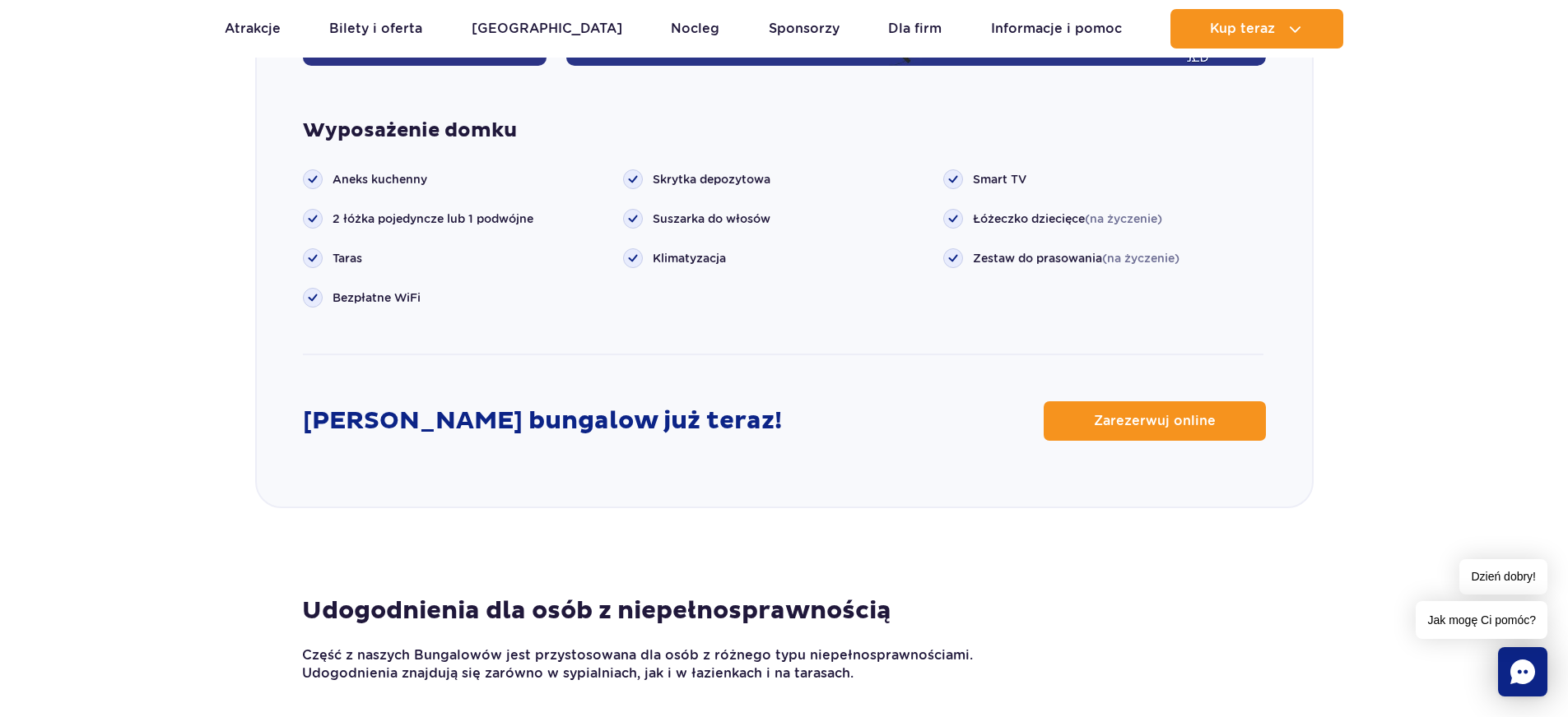
scroll to position [2165, 0]
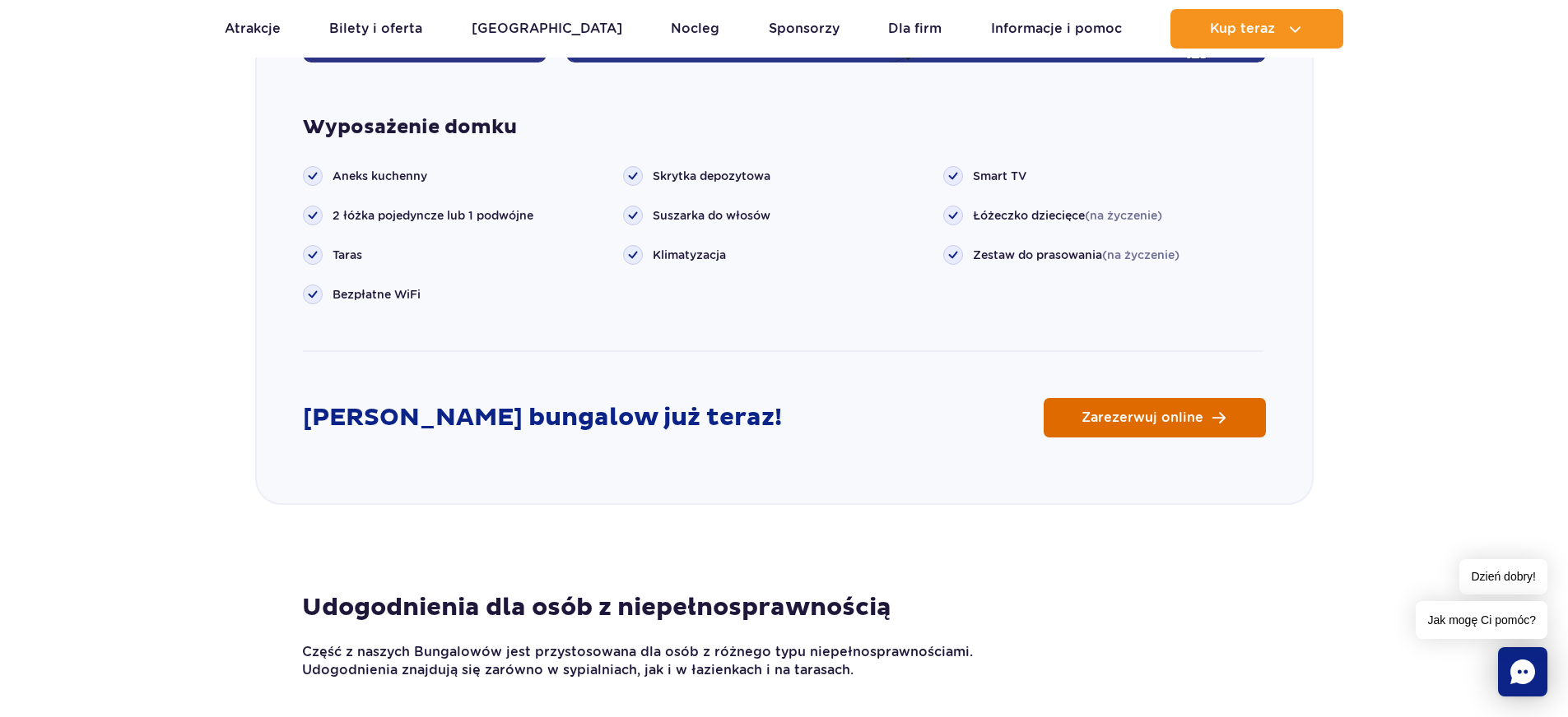
click at [1059, 398] on link "Zarezerwuj online" at bounding box center [1155, 418] width 223 height 40
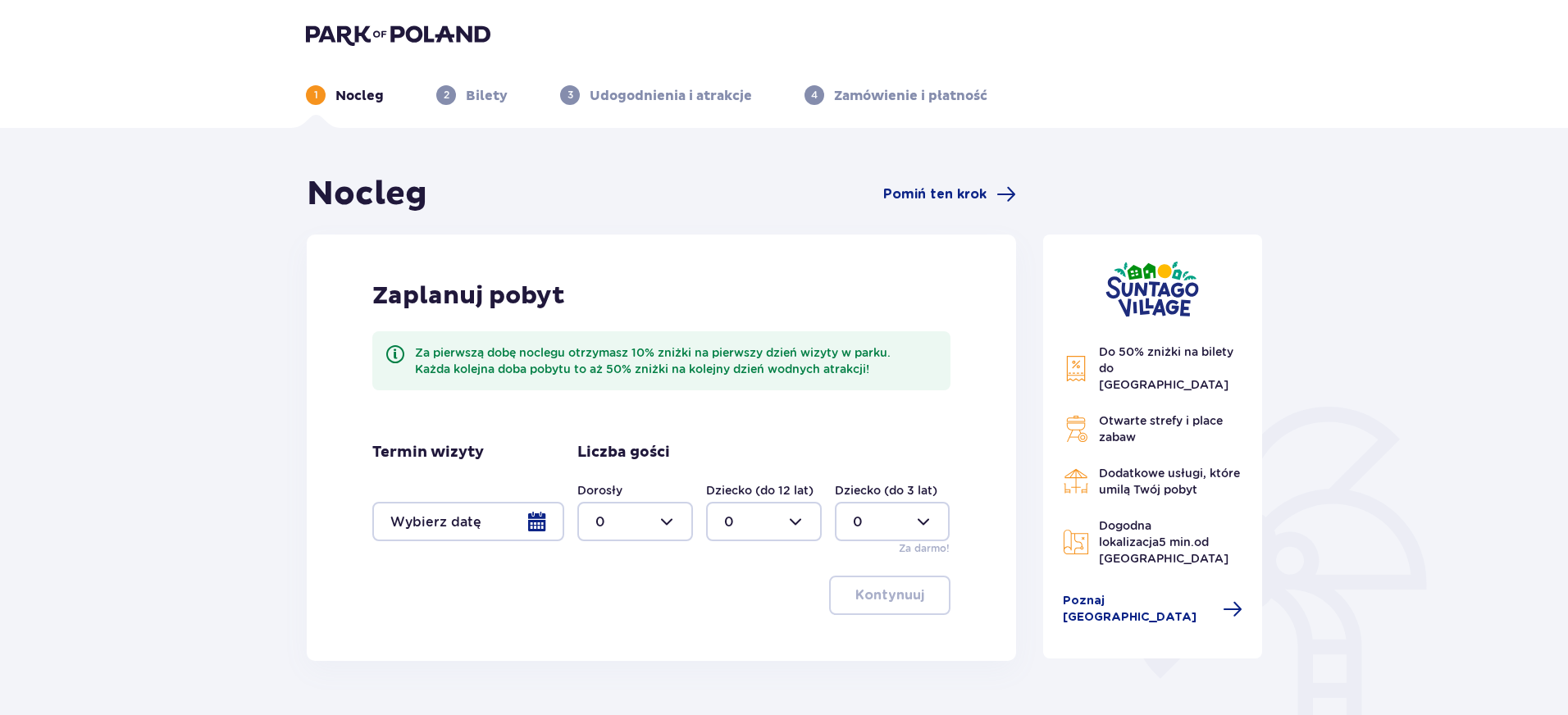
click at [568, 518] on div "Termin wizyty Liczba gości Dorosły 0 Dziecko (do 12 lat) 0 Dziecko (do 3 lat) 0…" at bounding box center [661, 500] width 578 height 114
click at [540, 518] on div at bounding box center [468, 522] width 192 height 40
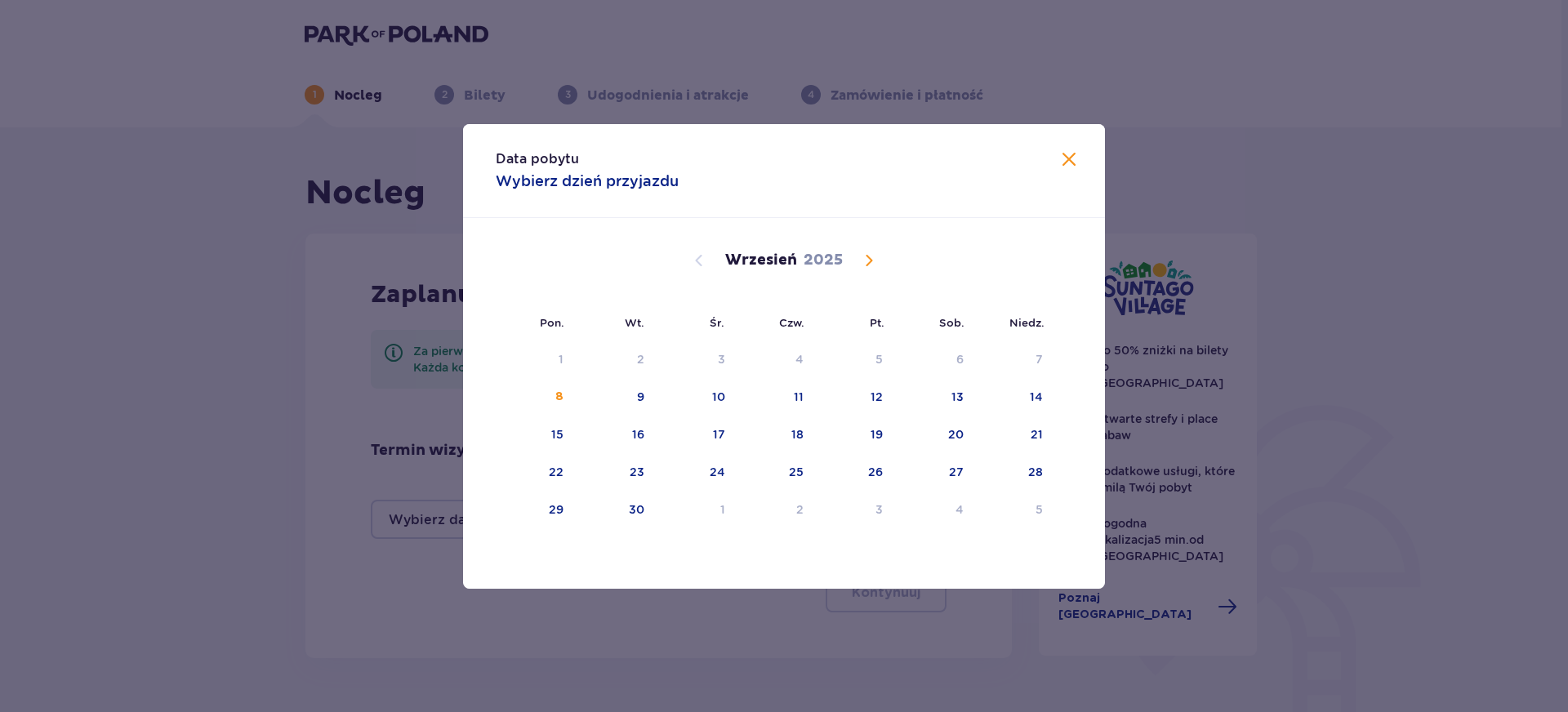
click at [863, 258] on span "Calendar" at bounding box center [869, 260] width 20 height 20
click at [643, 474] on div "21" at bounding box center [639, 472] width 13 height 16
click at [716, 473] on div "22" at bounding box center [717, 472] width 14 height 16
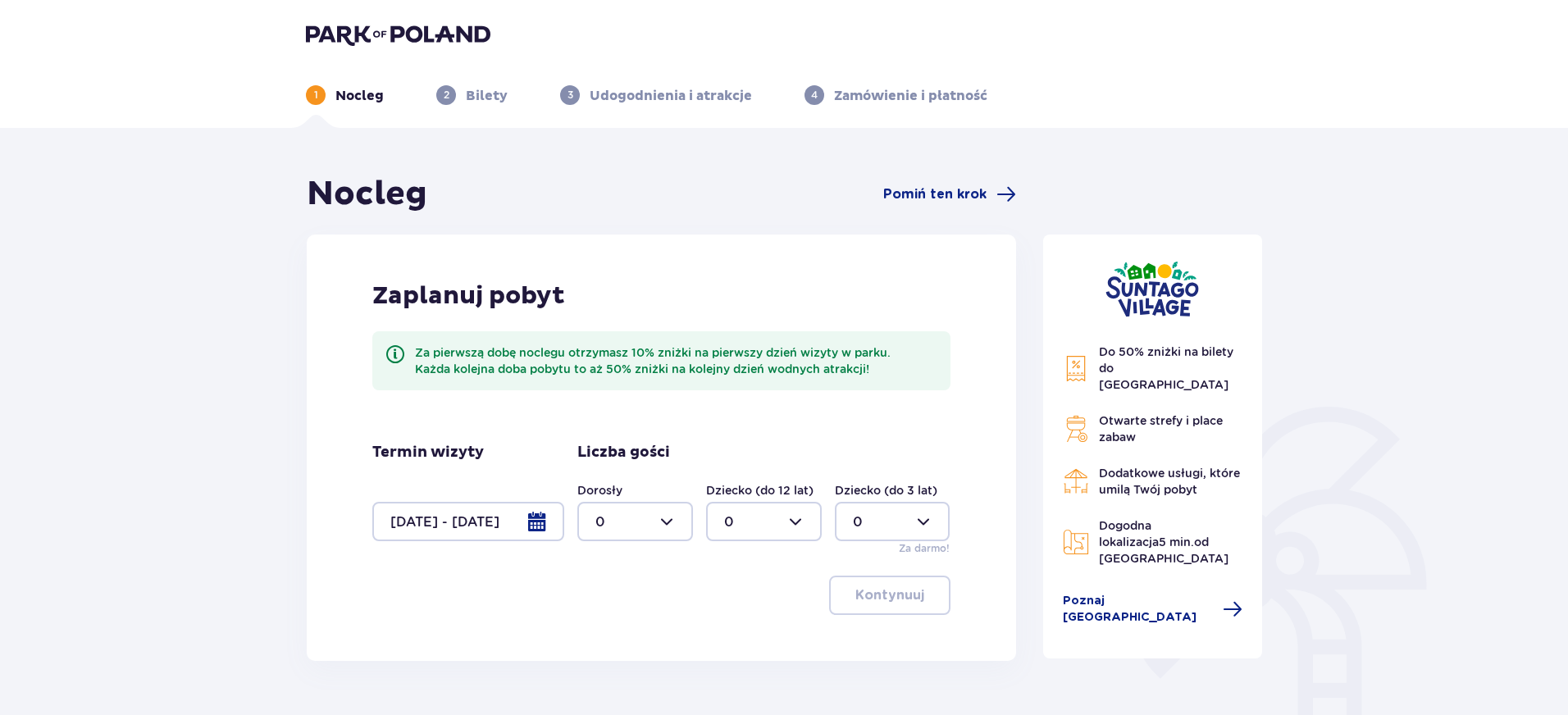
click at [719, 475] on div "Liczba gości Dorosły 0 Dziecko (do 12 lat) 0 Dziecko (do 3 lat) 0 Za darmo!" at bounding box center [764, 500] width 373 height 114
click at [546, 530] on div at bounding box center [468, 522] width 192 height 40
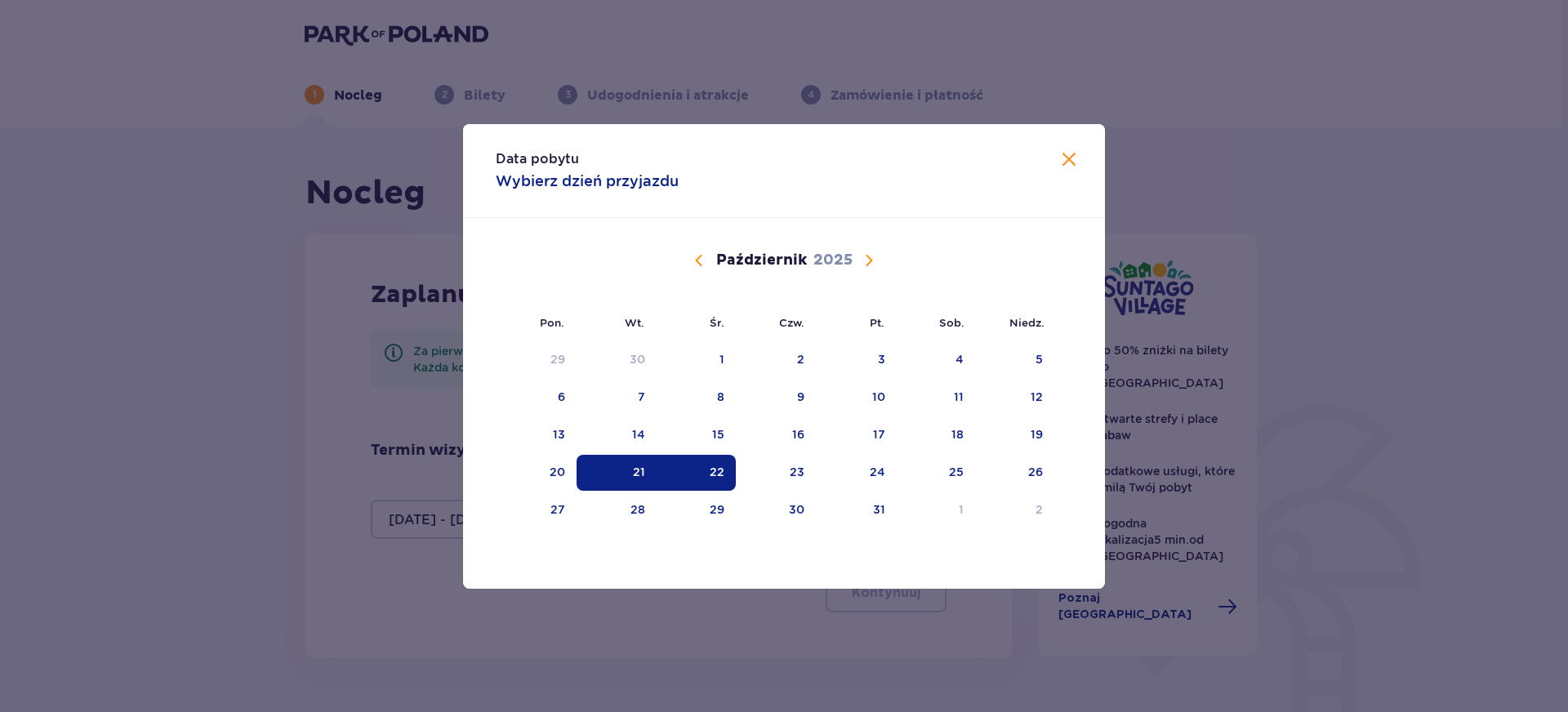
click at [717, 466] on div "22" at bounding box center [717, 472] width 14 height 16
click at [785, 470] on div "23" at bounding box center [776, 473] width 81 height 36
type input "22.10.25 - 23.10.25"
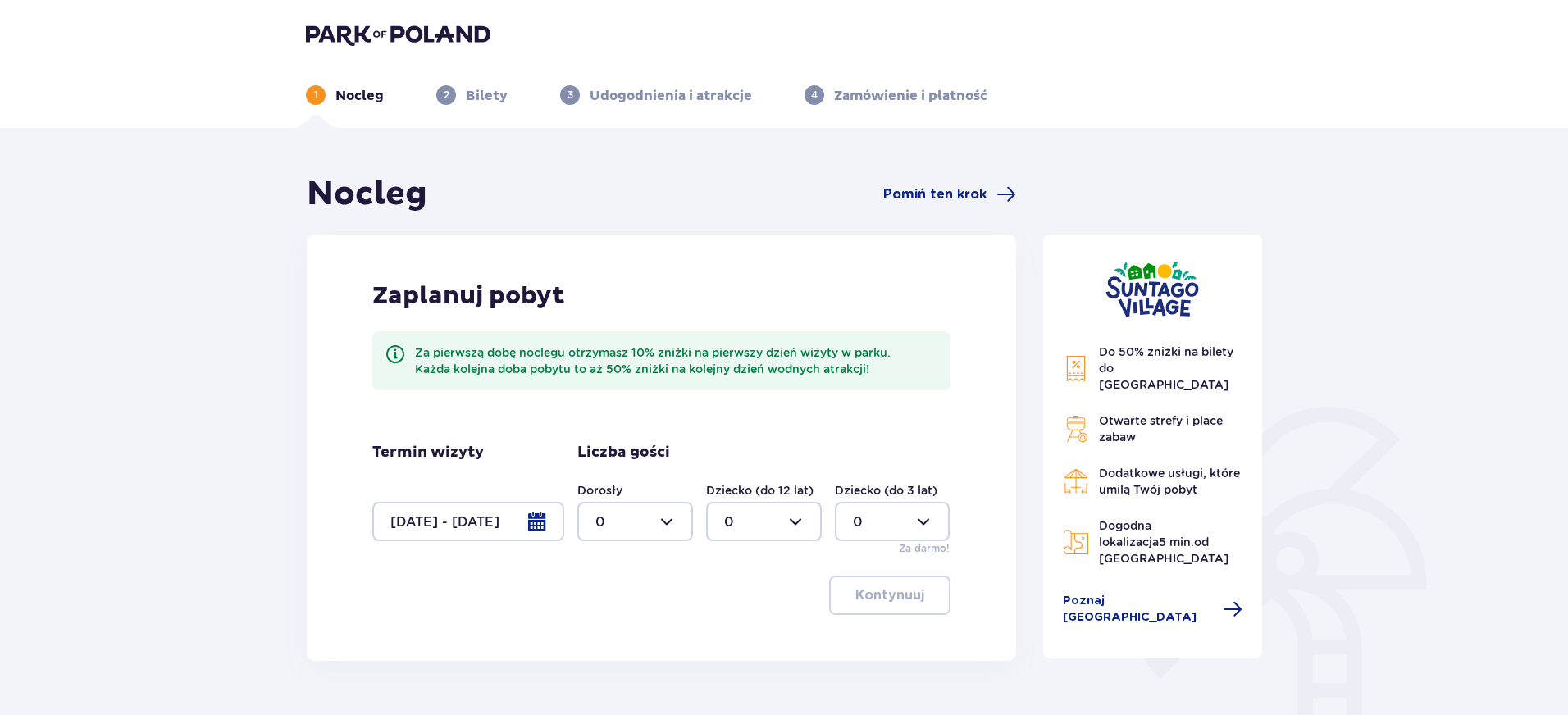
click at [692, 531] on div at bounding box center [635, 522] width 115 height 40
click at [609, 643] on div "2" at bounding box center [635, 640] width 79 height 18
type input "2"
click at [773, 557] on div "Zaplanuj pobyt Za pierwszą dobę noclegu otrzymasz 10% zniżki na pierwszy dzień …" at bounding box center [661, 447] width 710 height 426
click at [866, 584] on button "Kontynuuj" at bounding box center [890, 596] width 122 height 40
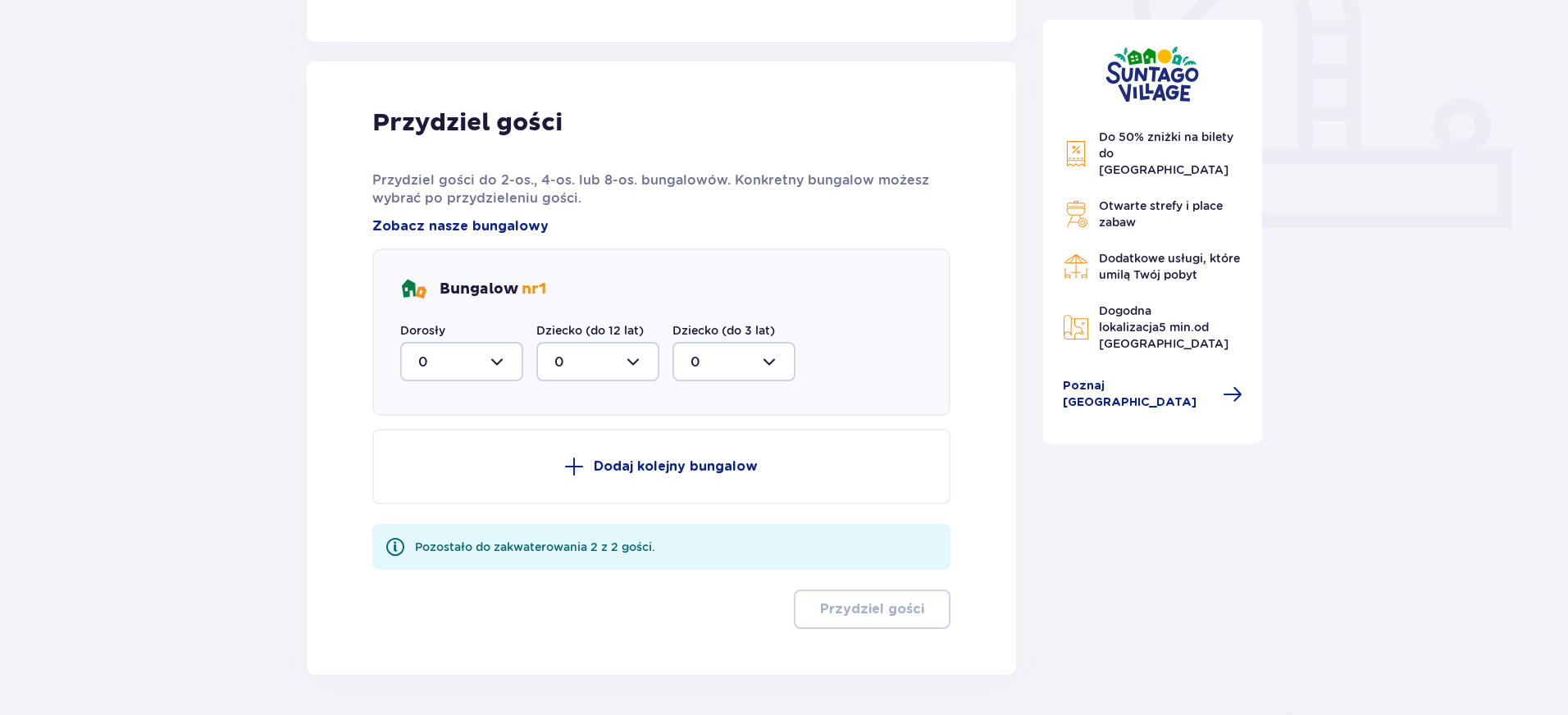
scroll to position [661, 0]
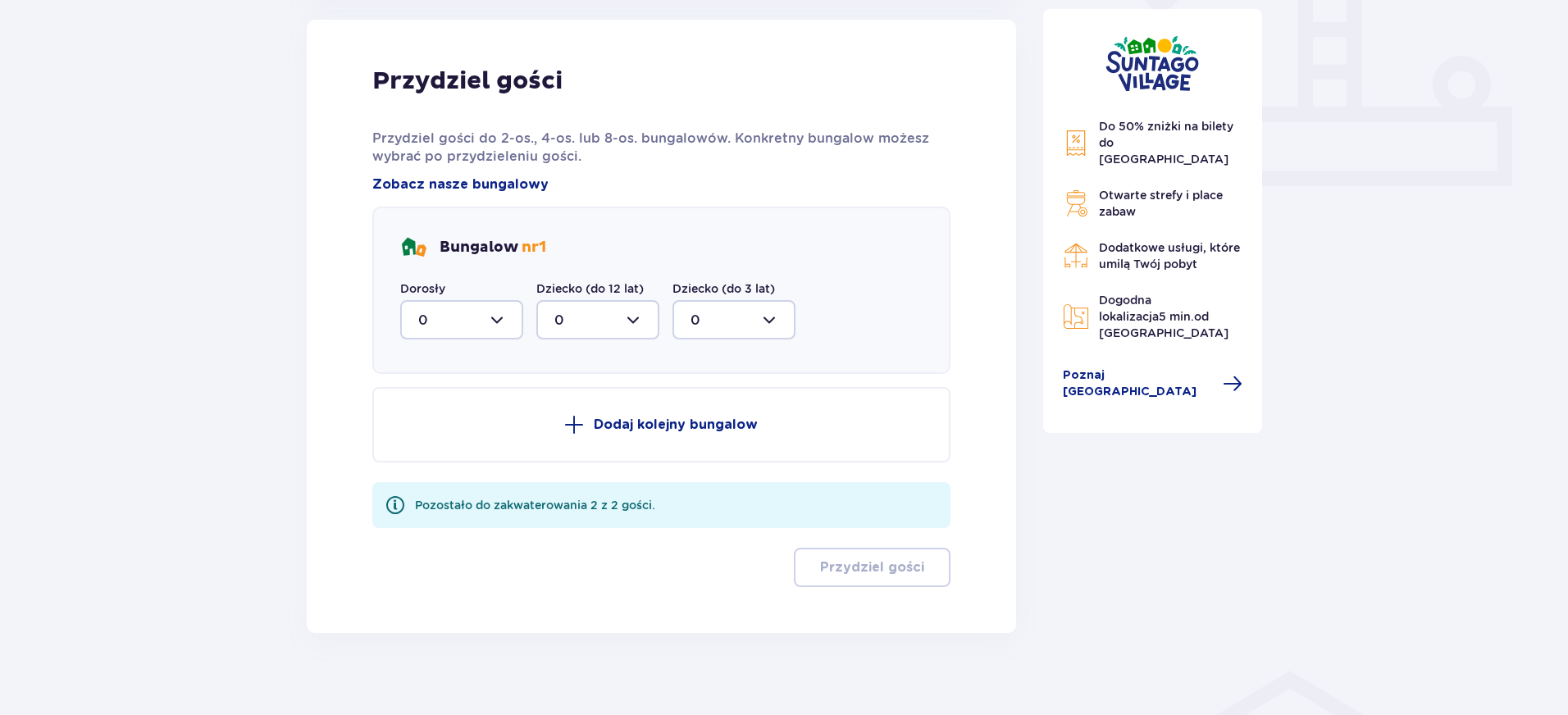
click at [489, 321] on div at bounding box center [462, 320] width 123 height 40
click at [443, 435] on div "2" at bounding box center [462, 439] width 87 height 18
type input "2"
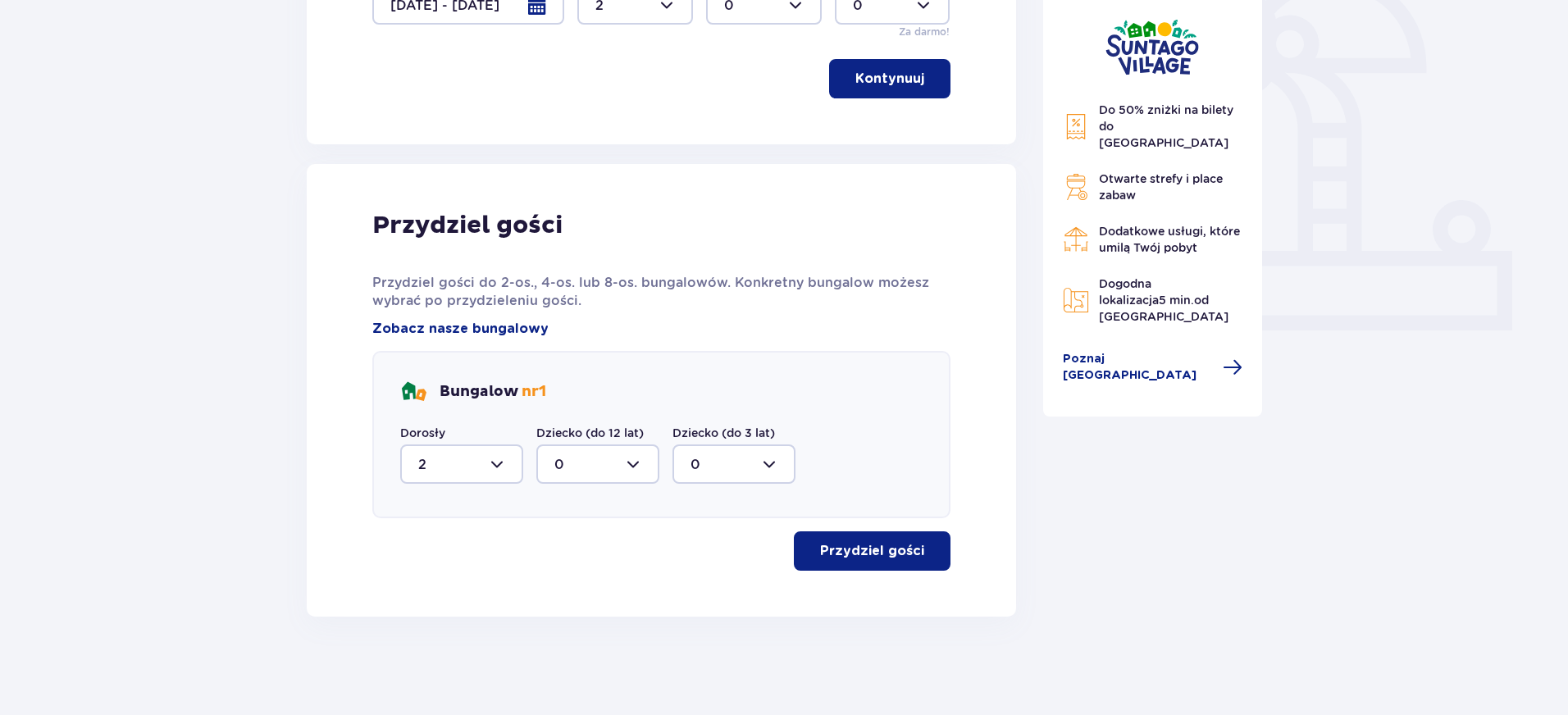
scroll to position [517, 0]
click at [821, 558] on p "Przydziel gości" at bounding box center [873, 551] width 105 height 18
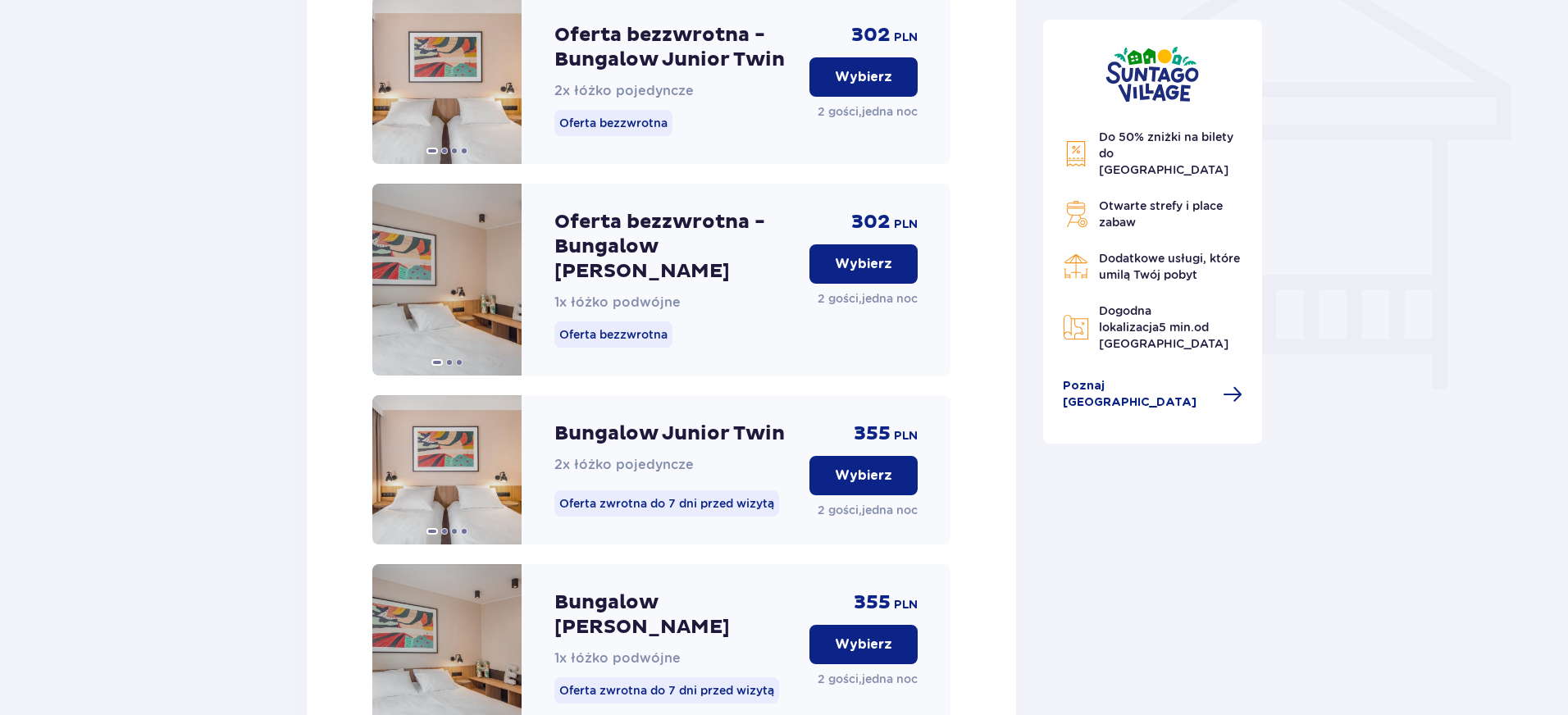
scroll to position [1708, 0]
